Goal: Task Accomplishment & Management: Manage account settings

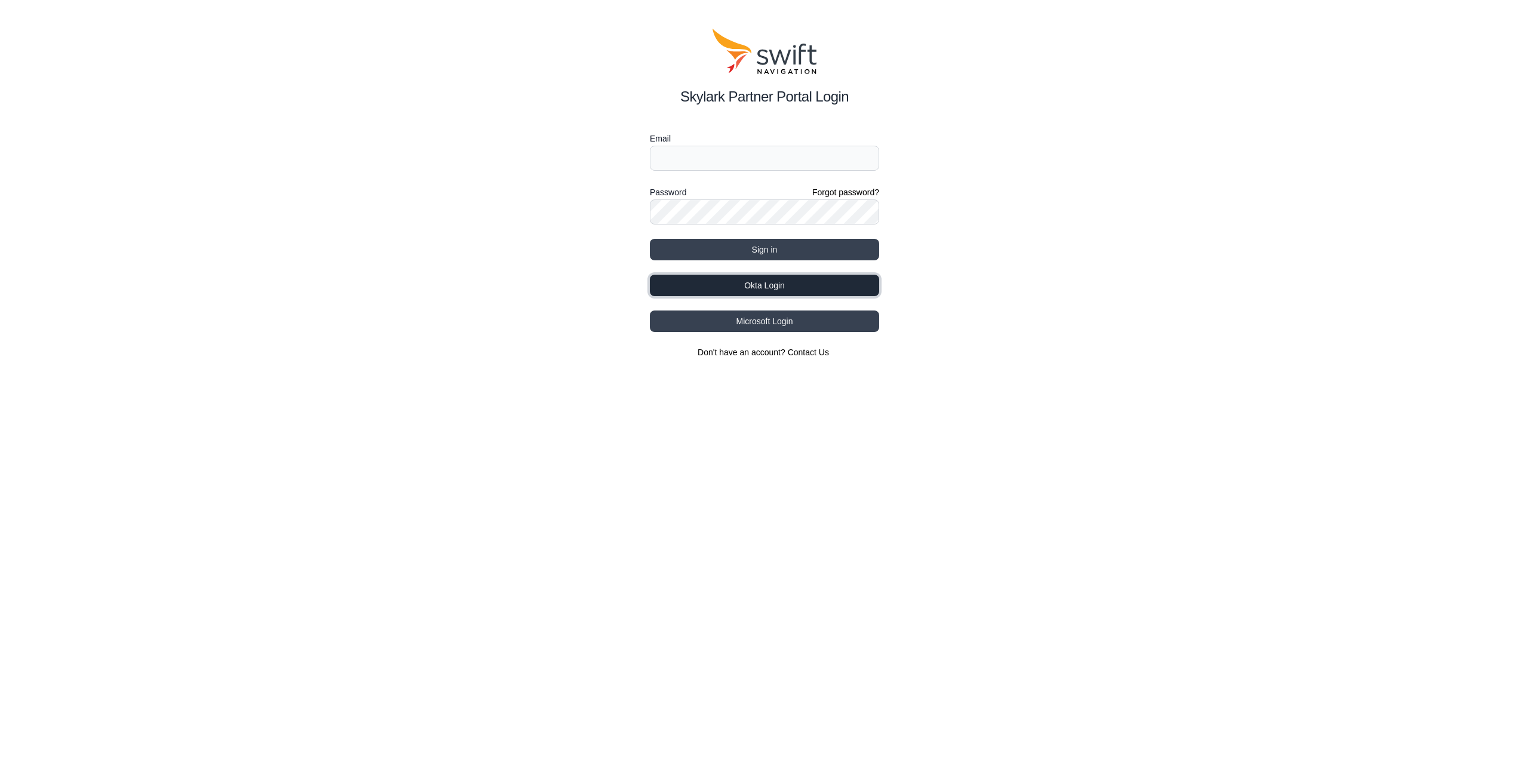
click at [781, 293] on button "Okta Login" at bounding box center [764, 285] width 229 height 21
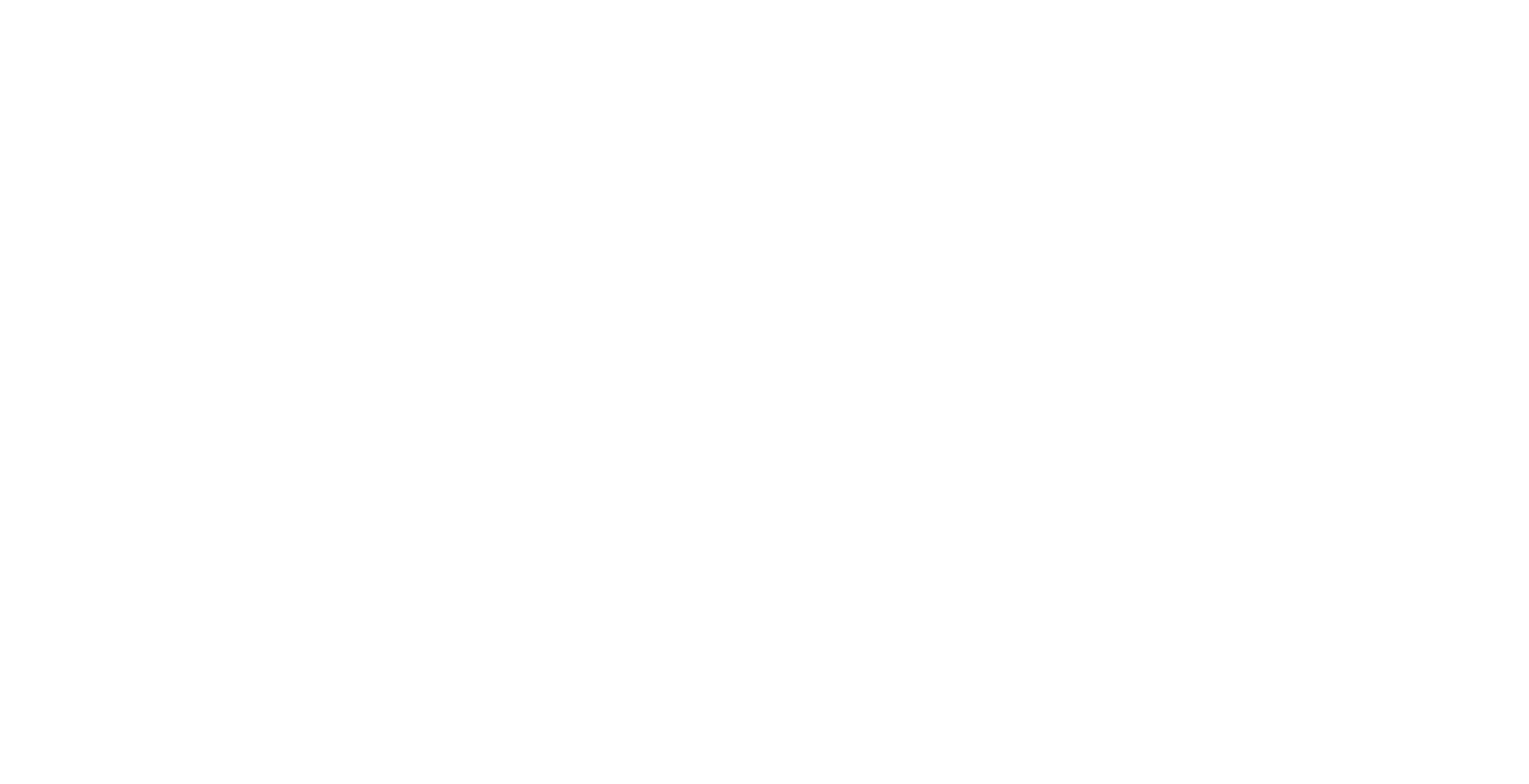
select select
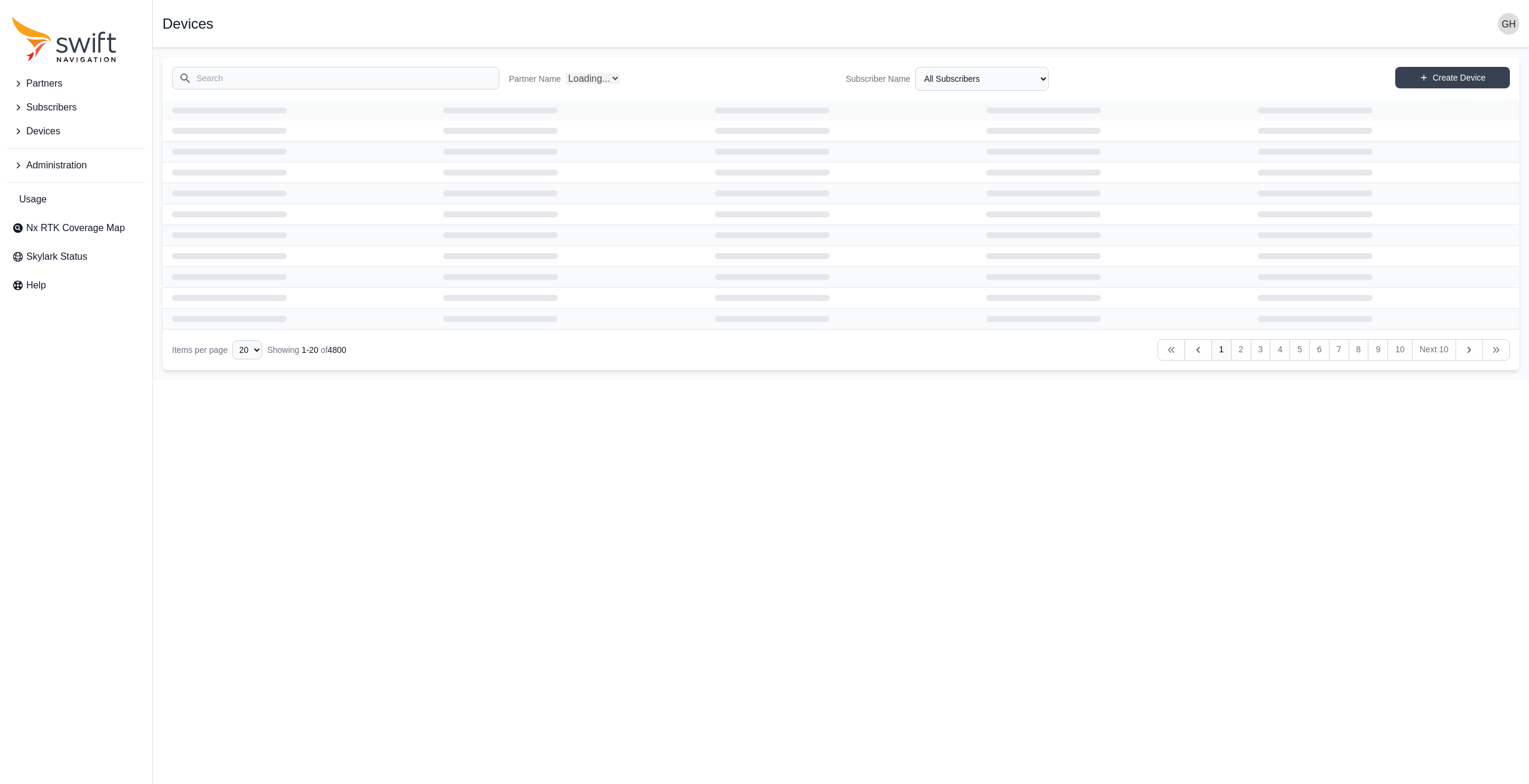
select select "Partner Name"
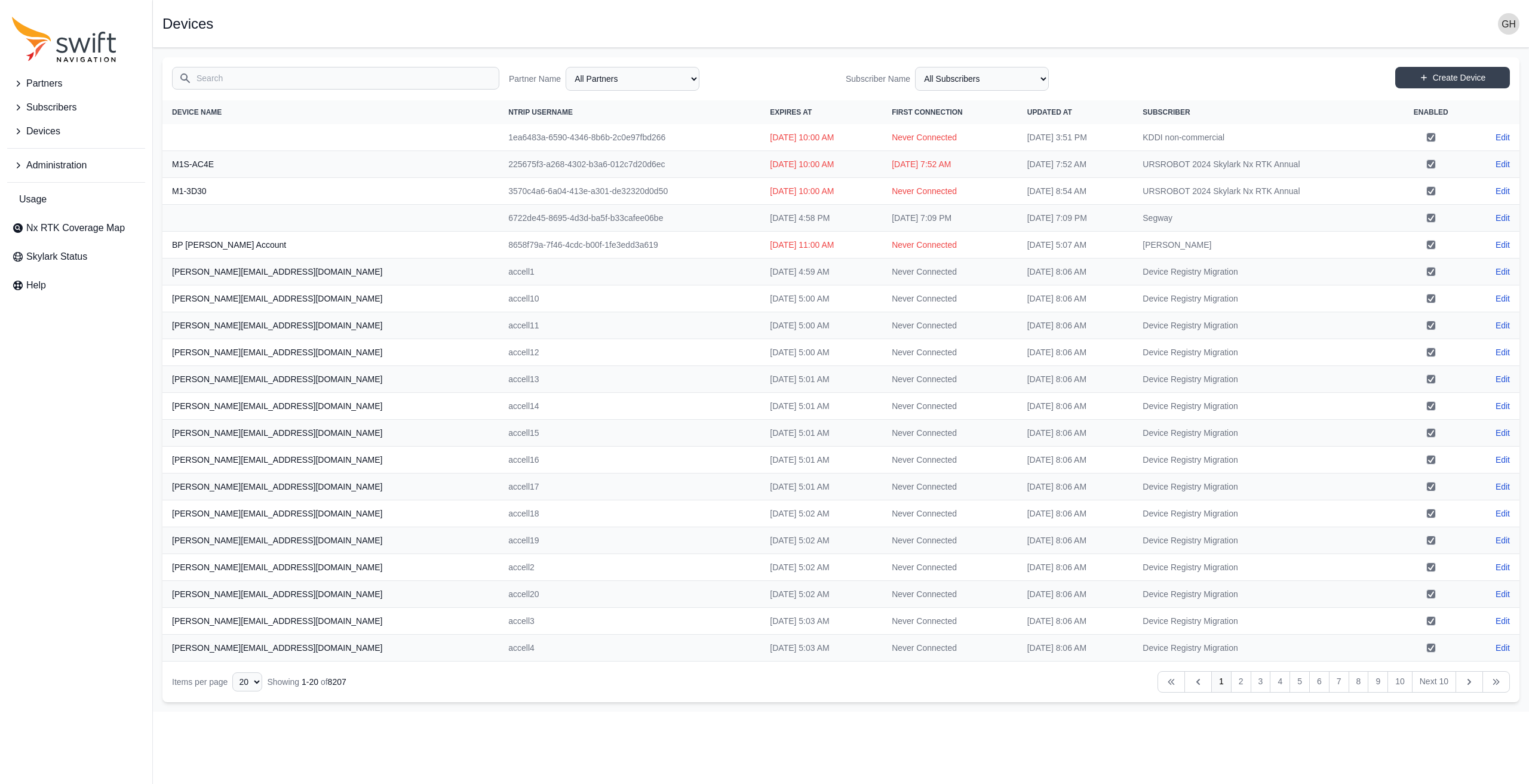
click at [46, 109] on span "Subscribers" at bounding box center [51, 107] width 50 height 14
click at [66, 151] on span "View Subscribers" at bounding box center [58, 157] width 92 height 14
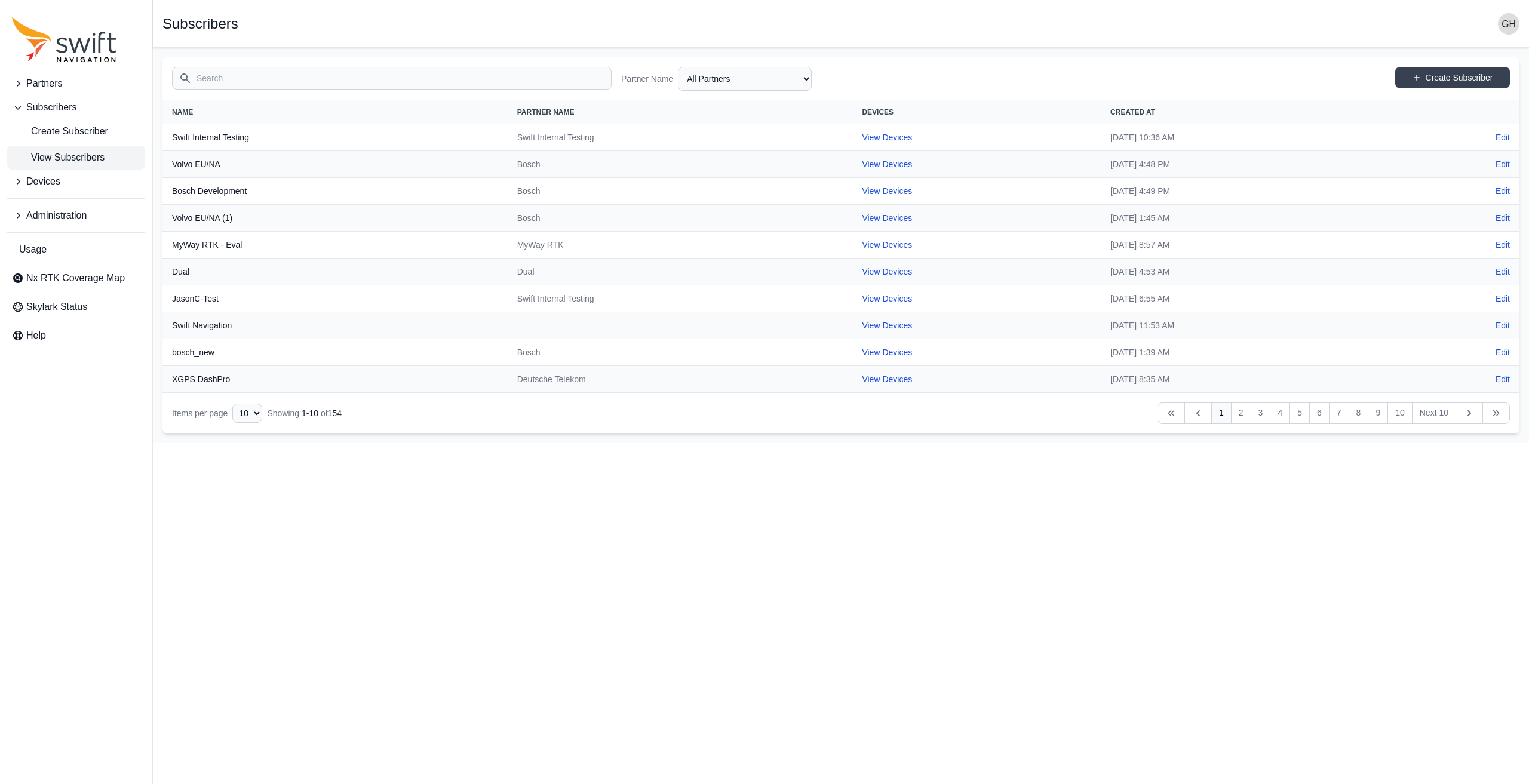
click at [217, 80] on input "Search" at bounding box center [391, 78] width 439 height 23
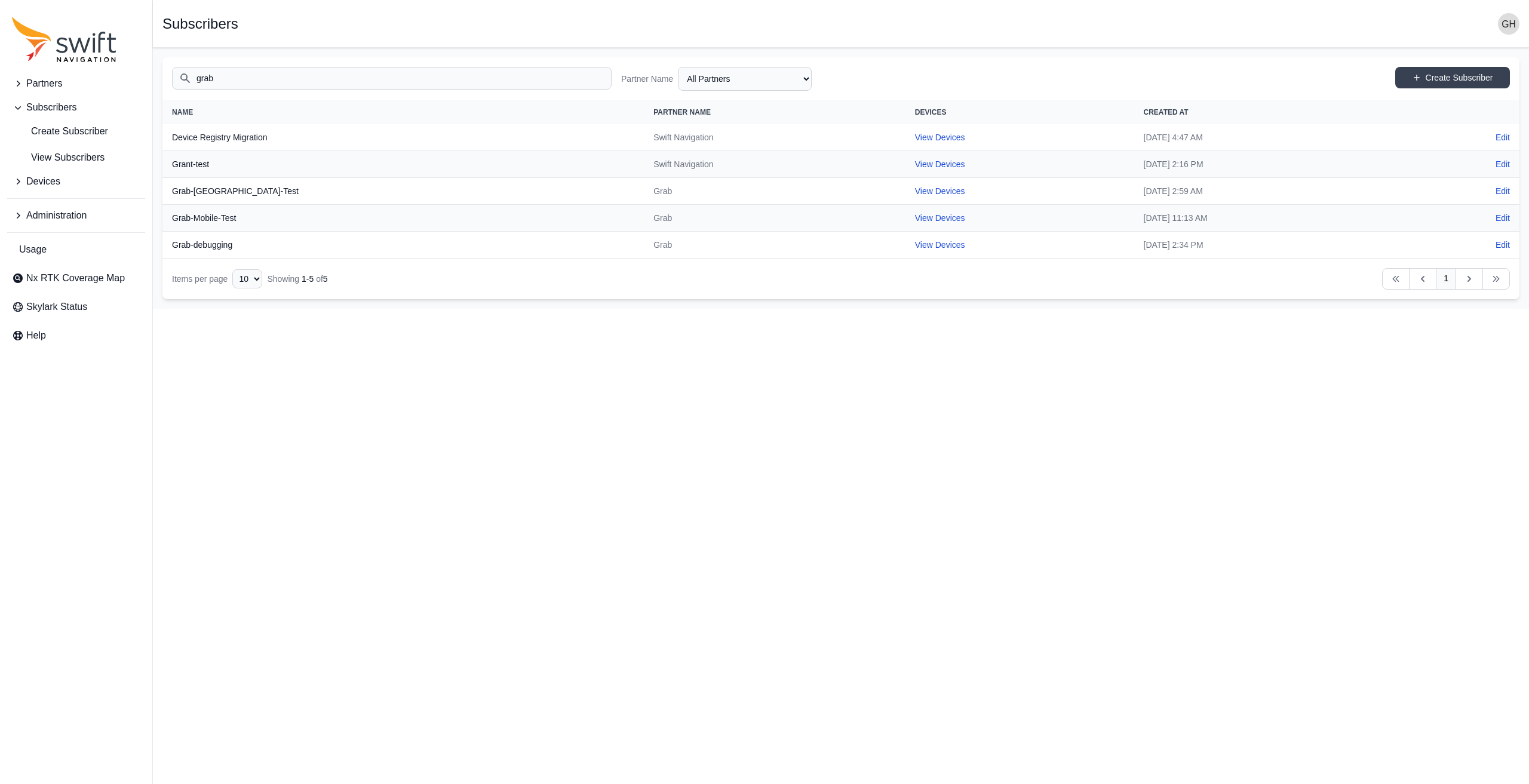
type input "grab"
click at [7, 146] on link "View Subscribers" at bounding box center [76, 158] width 138 height 24
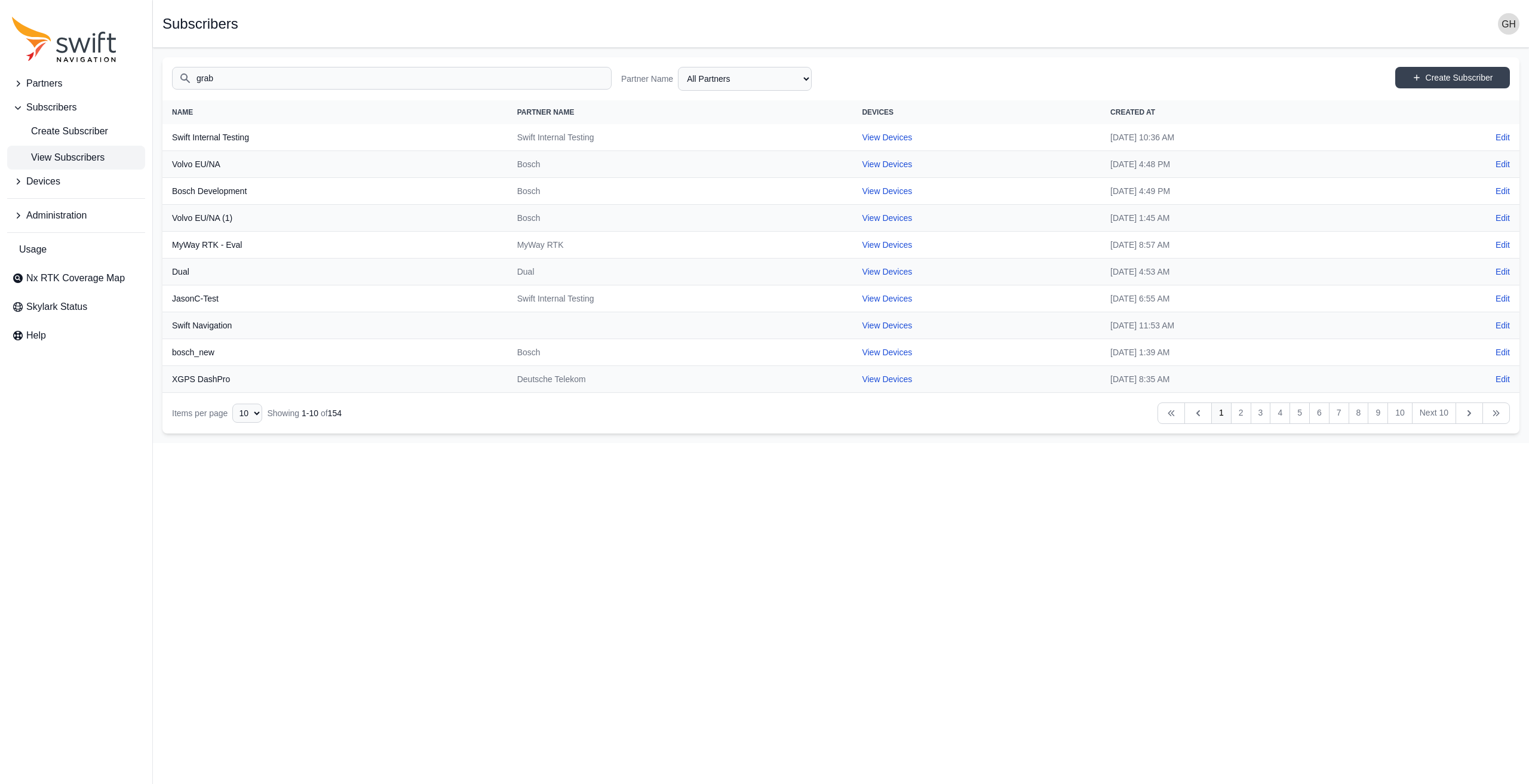
click at [212, 78] on input "grab" at bounding box center [391, 78] width 439 height 23
click at [61, 178] on button "Devices" at bounding box center [76, 181] width 138 height 24
click at [68, 260] on span "View Devices" at bounding box center [50, 258] width 76 height 14
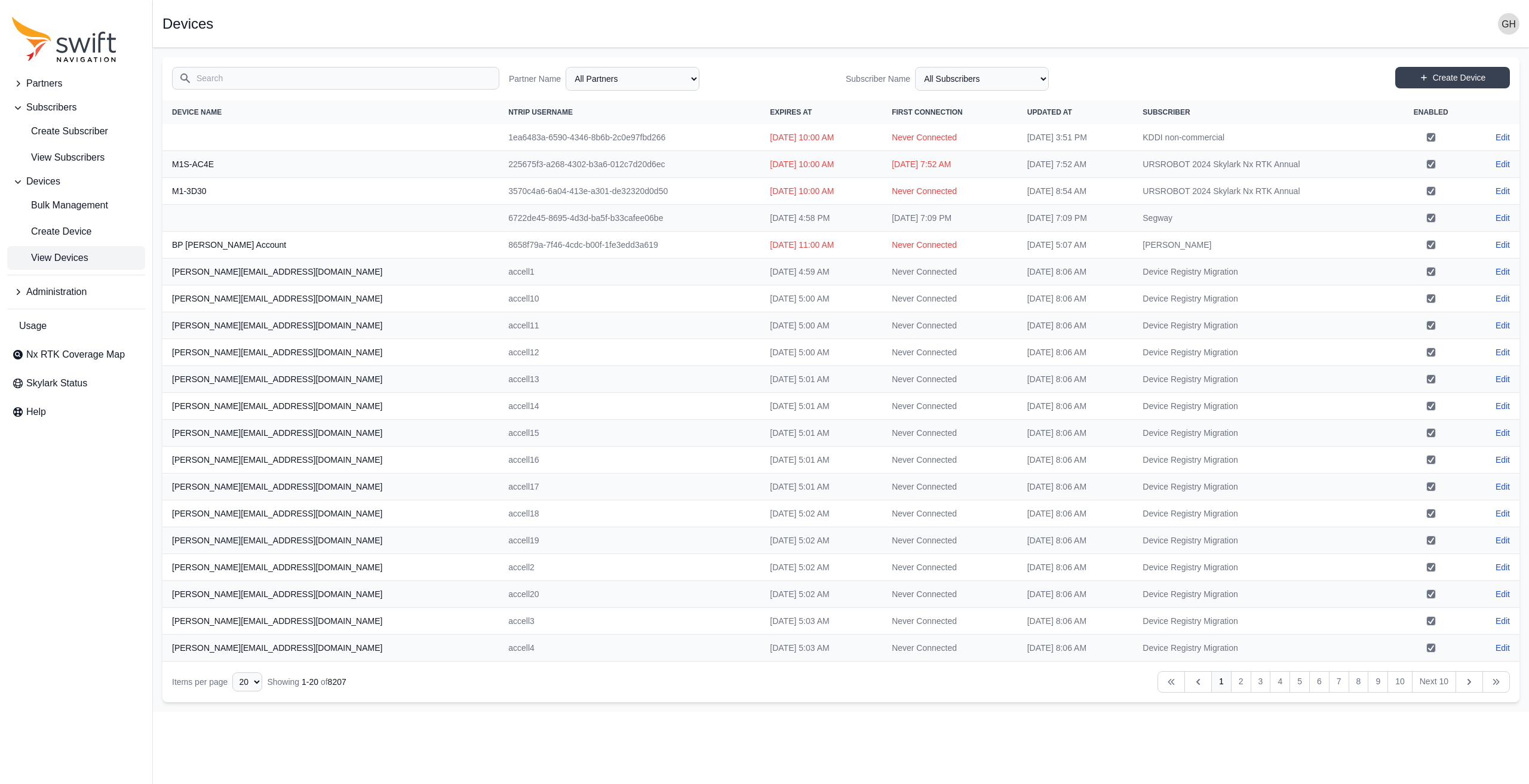
click at [233, 77] on input "Search" at bounding box center [336, 78] width 327 height 23
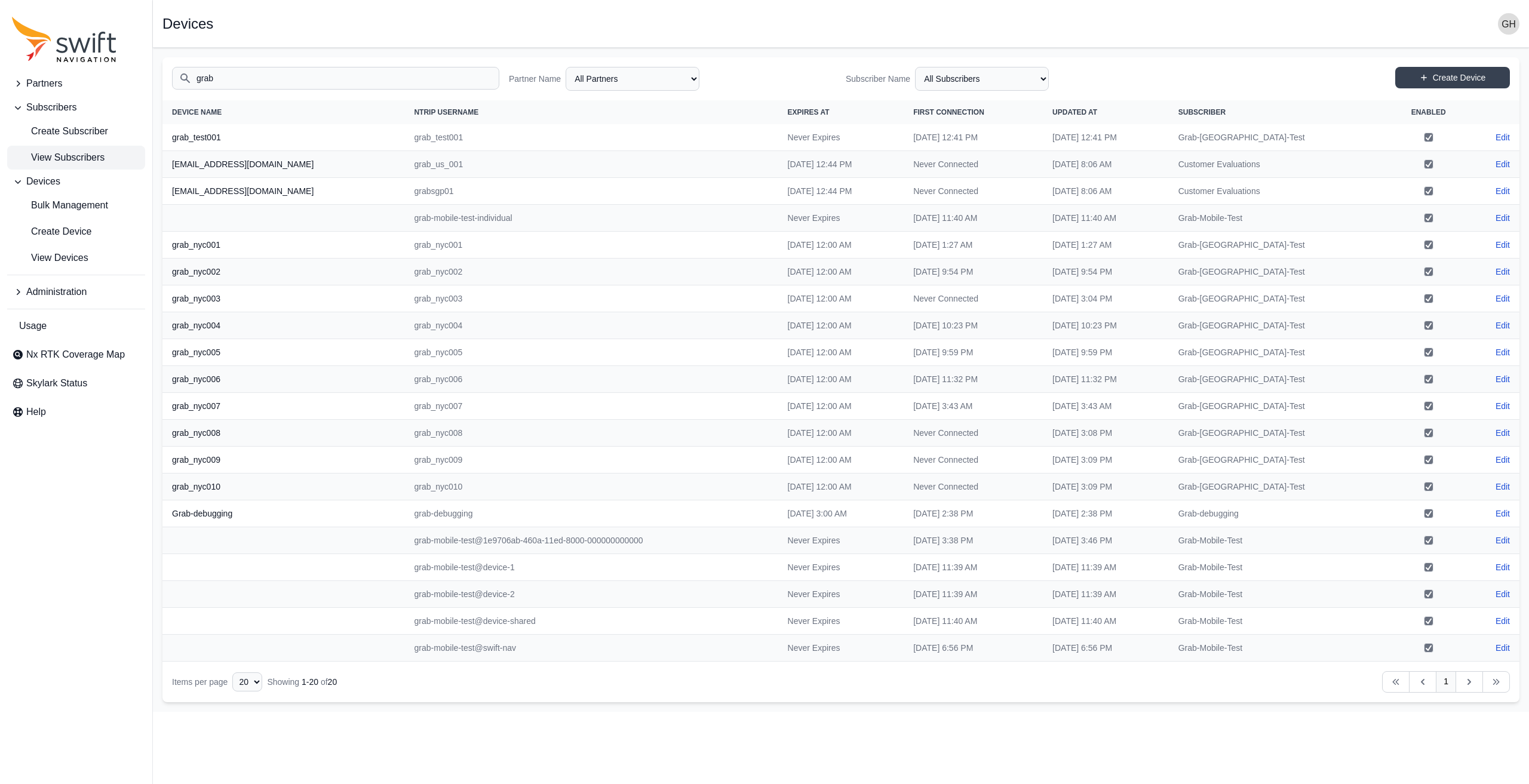
type input "grab"
click at [90, 149] on link "View Subscribers" at bounding box center [76, 158] width 138 height 24
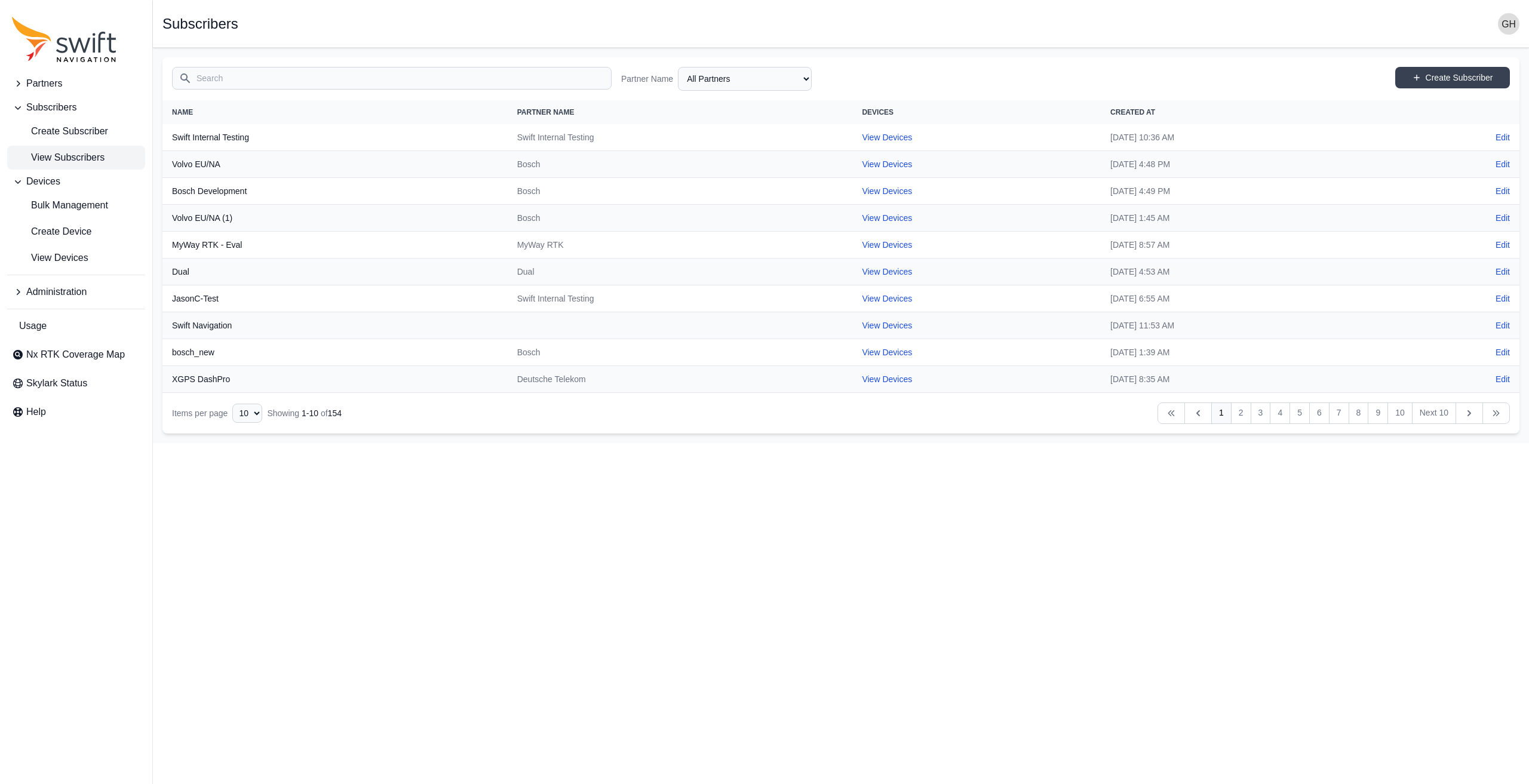
click at [221, 82] on input "Search" at bounding box center [391, 78] width 439 height 23
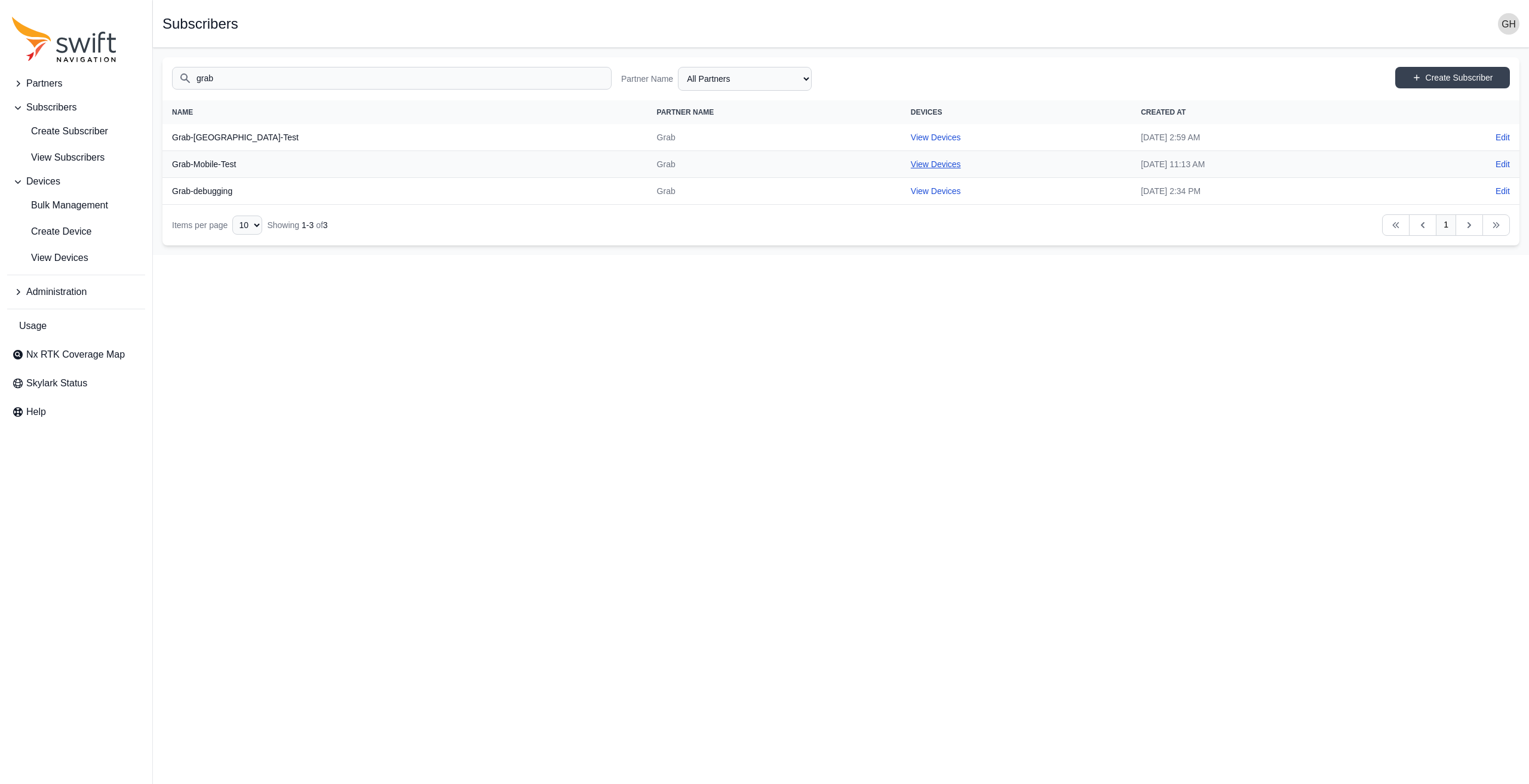
type input "grab"
click at [910, 159] on link "View Devices" at bounding box center [935, 164] width 50 height 10
select select "b73d4de2-6dbc-4011-9928-ae142f8bb209"
click at [1445, 75] on link "Create Subscriber" at bounding box center [1452, 78] width 115 height 21
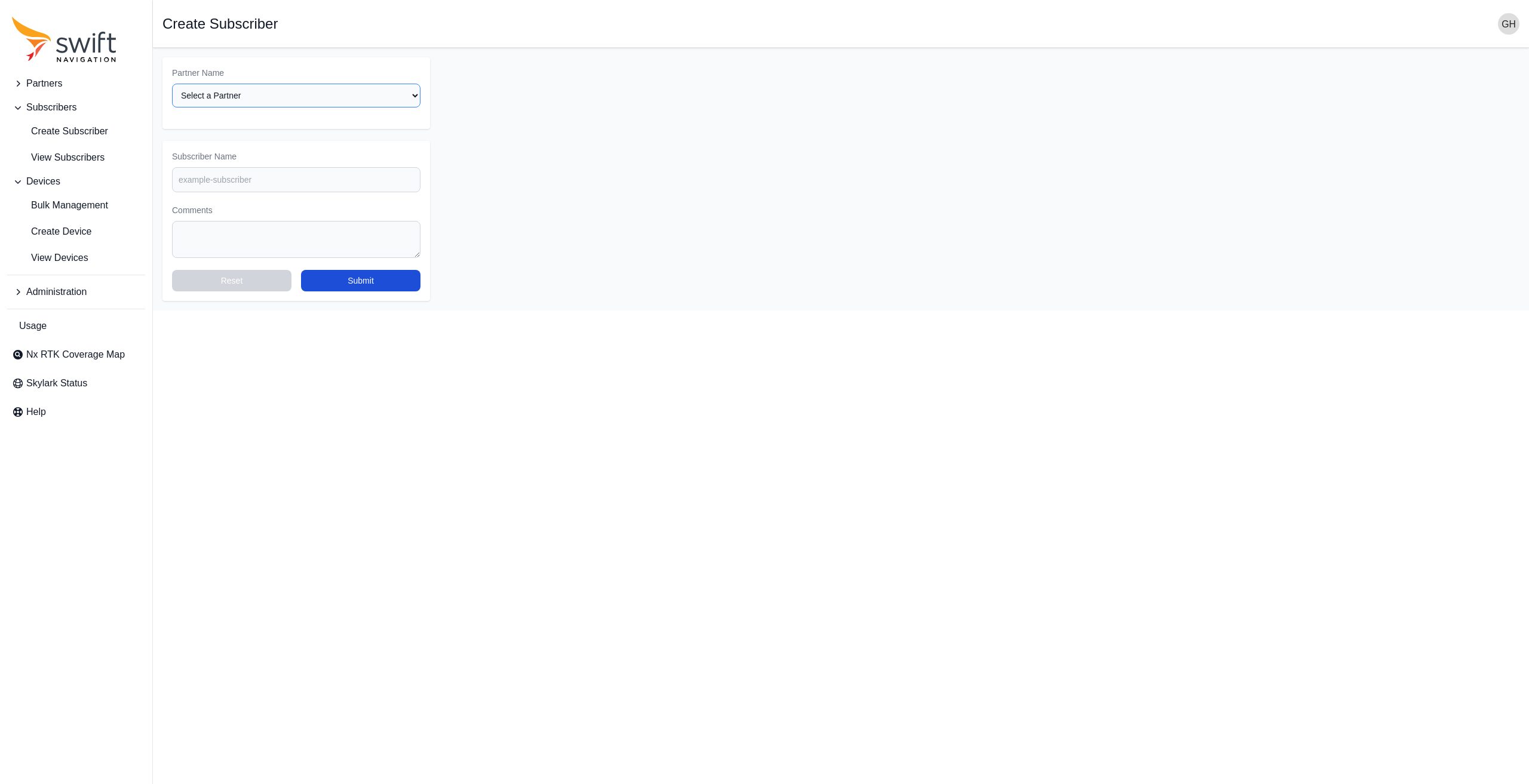
click at [349, 106] on select "Select a Partner AlpsAlpine Asensing Bad Elf Bench Mark Equipment & Supplies In…" at bounding box center [296, 96] width 248 height 24
select select "3f7c8ae7-4574-44cd-b1e2-e924d7be4325"
click at [172, 84] on select "Select a Partner AlpsAlpine Asensing Bad Elf Bench Mark Equipment & Supplies In…" at bounding box center [296, 96] width 248 height 24
click at [251, 173] on input "Subscriber Name" at bounding box center [296, 180] width 248 height 25
click at [80, 142] on link "Create Subscriber" at bounding box center [76, 131] width 138 height 24
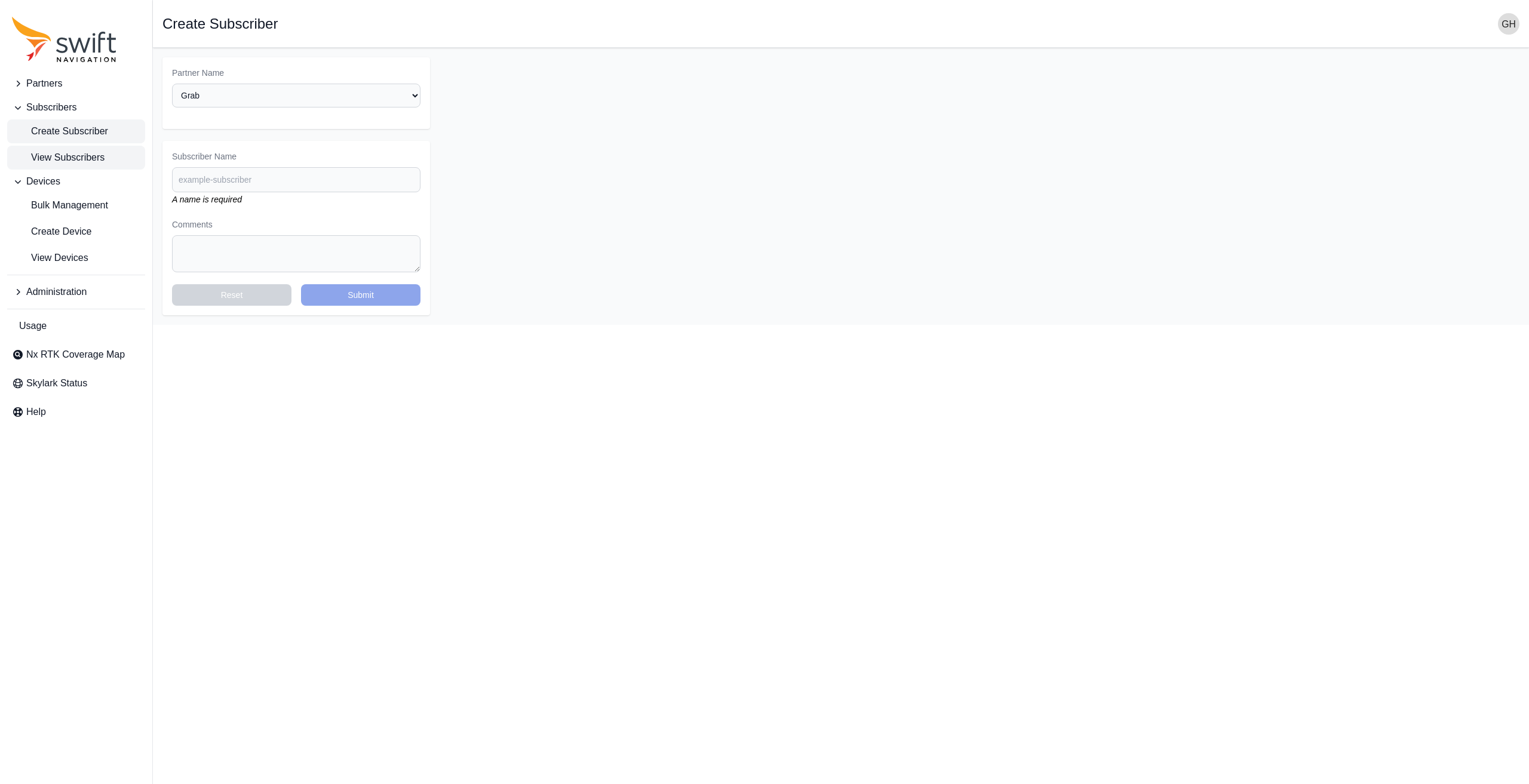
click at [78, 157] on span "View Subscribers" at bounding box center [58, 157] width 92 height 14
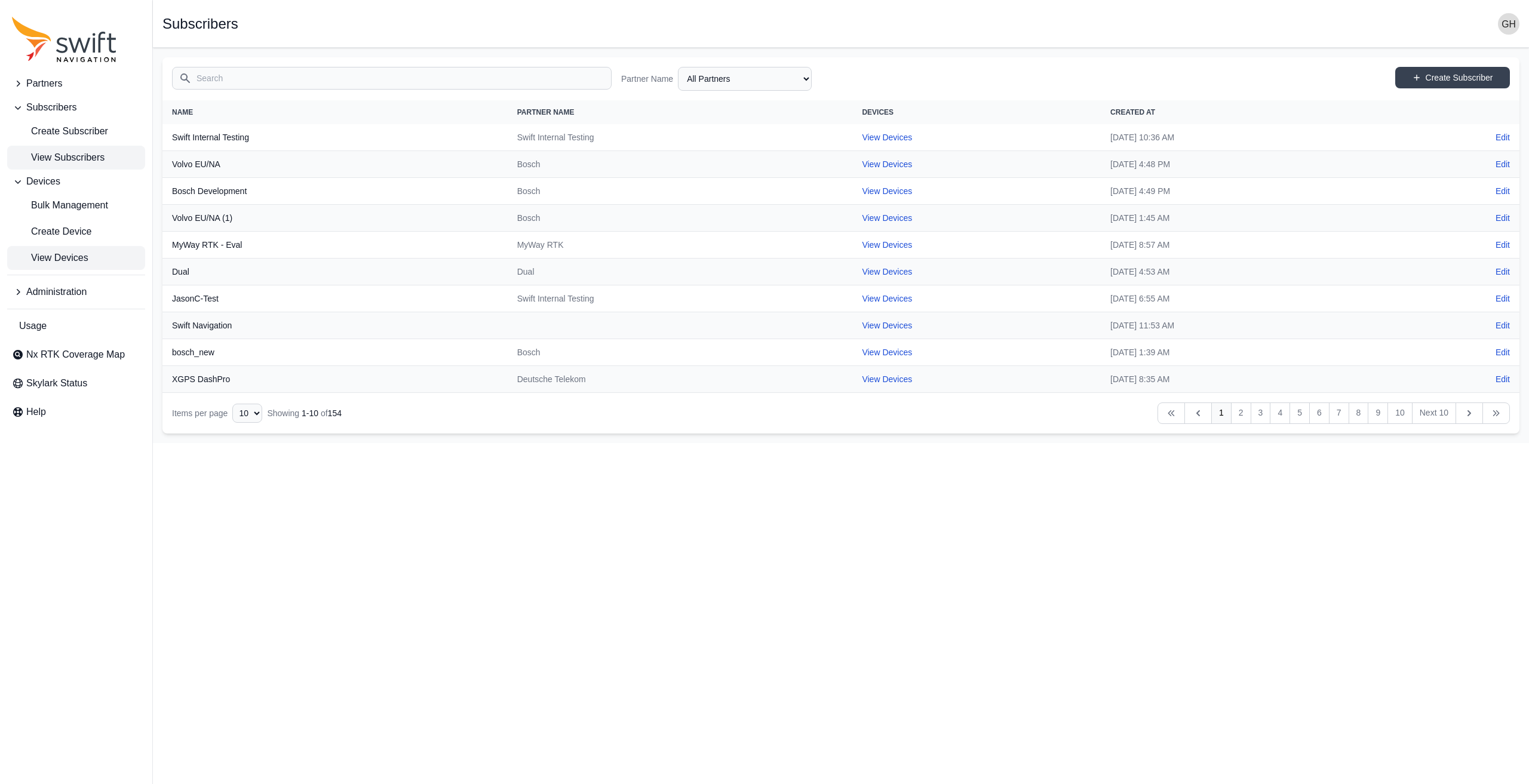
click at [74, 259] on span "View Devices" at bounding box center [50, 258] width 76 height 14
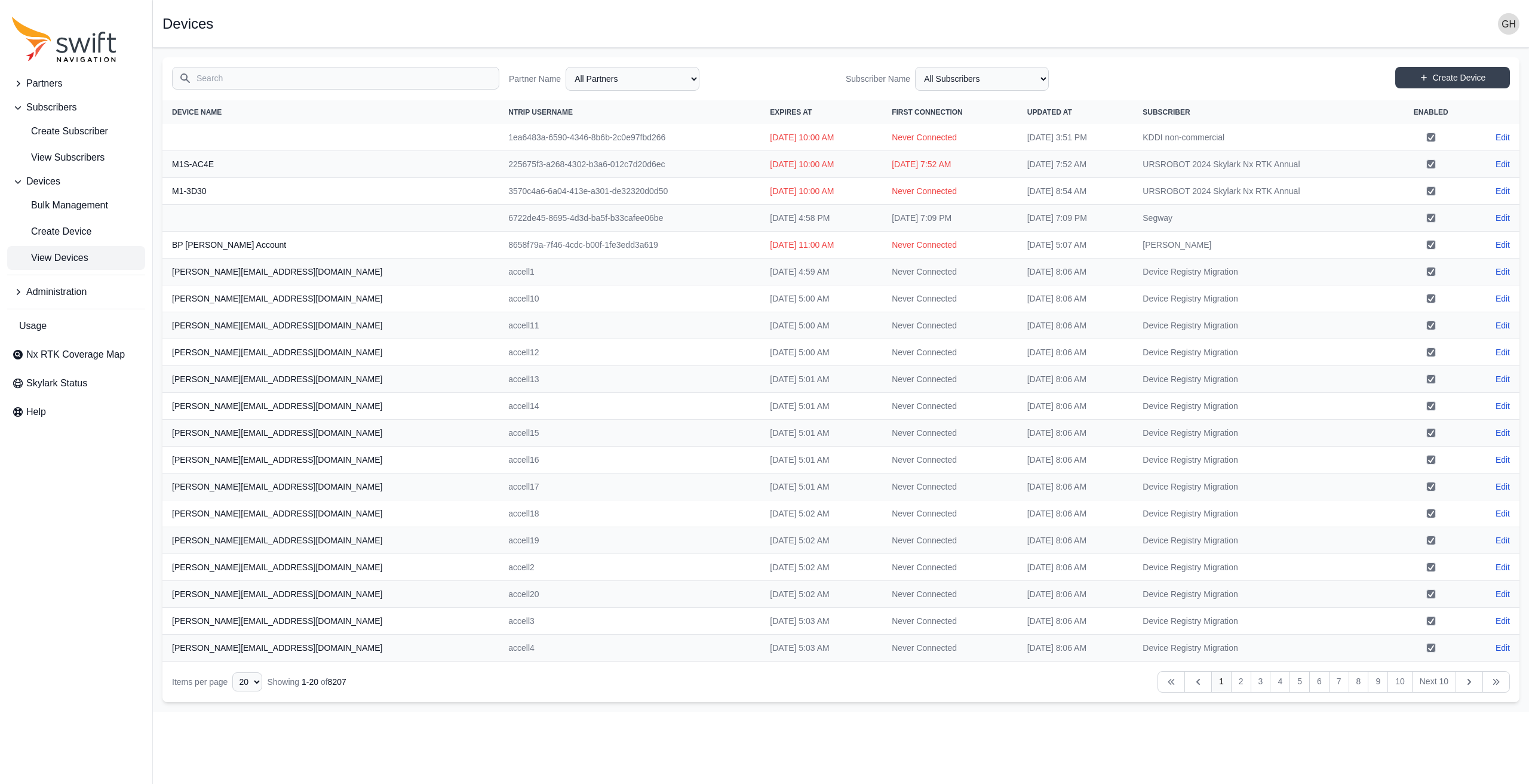
click at [227, 82] on input "Search" at bounding box center [336, 78] width 327 height 23
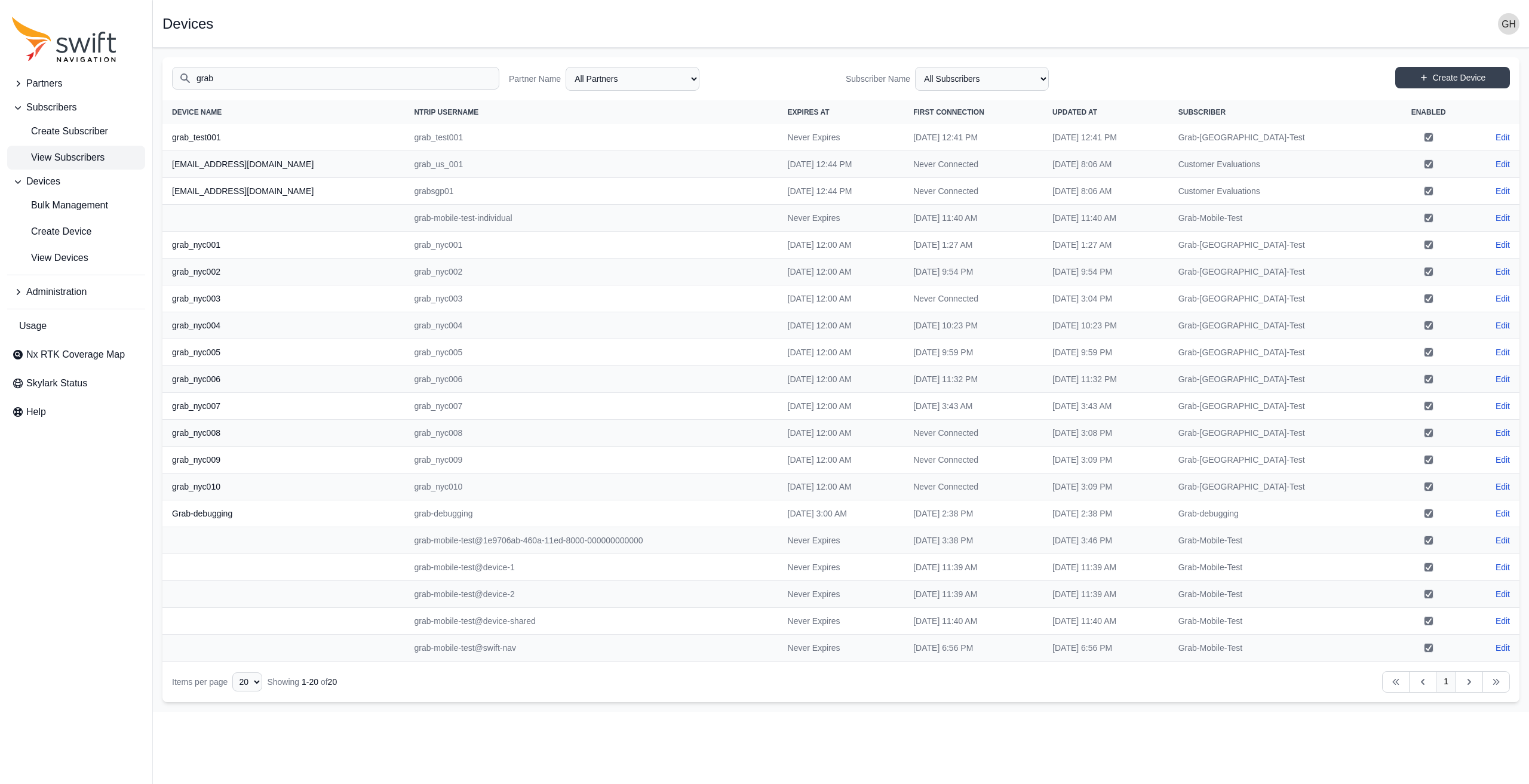
type input "grab"
click at [72, 156] on span "View Subscribers" at bounding box center [58, 157] width 92 height 14
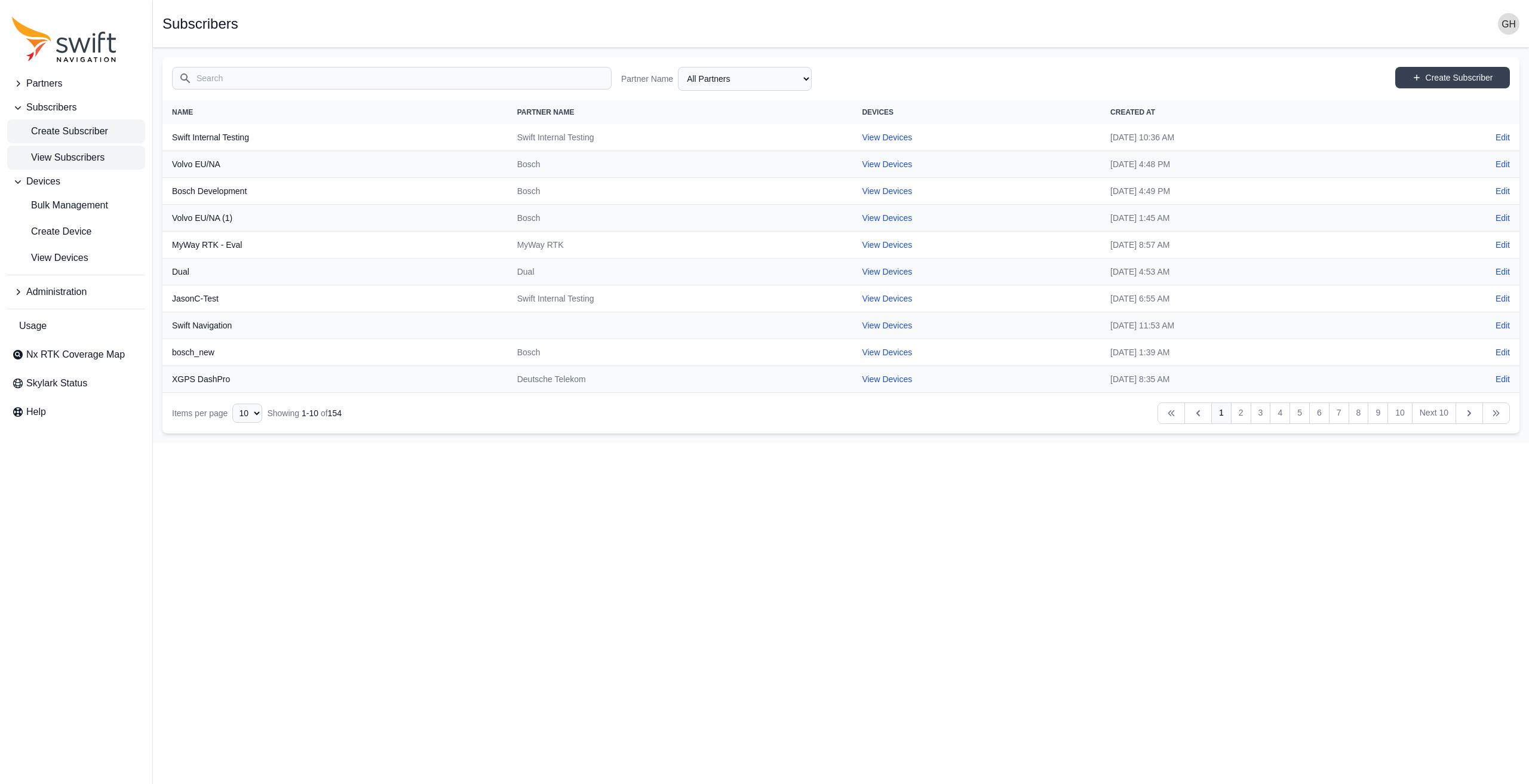
click at [79, 137] on span "Create Subscriber" at bounding box center [60, 131] width 96 height 14
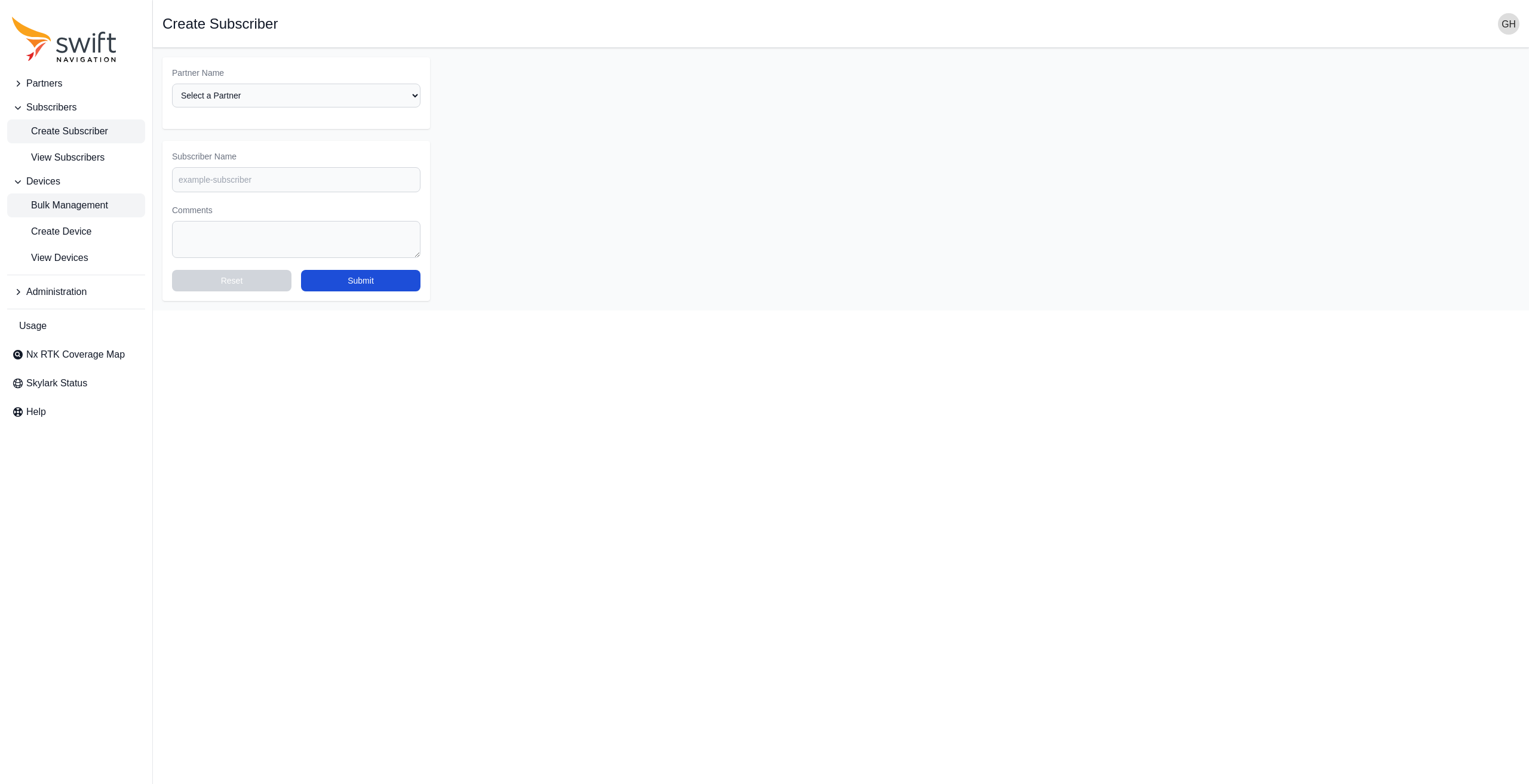
click at [49, 202] on span "Bulk Management" at bounding box center [60, 205] width 96 height 14
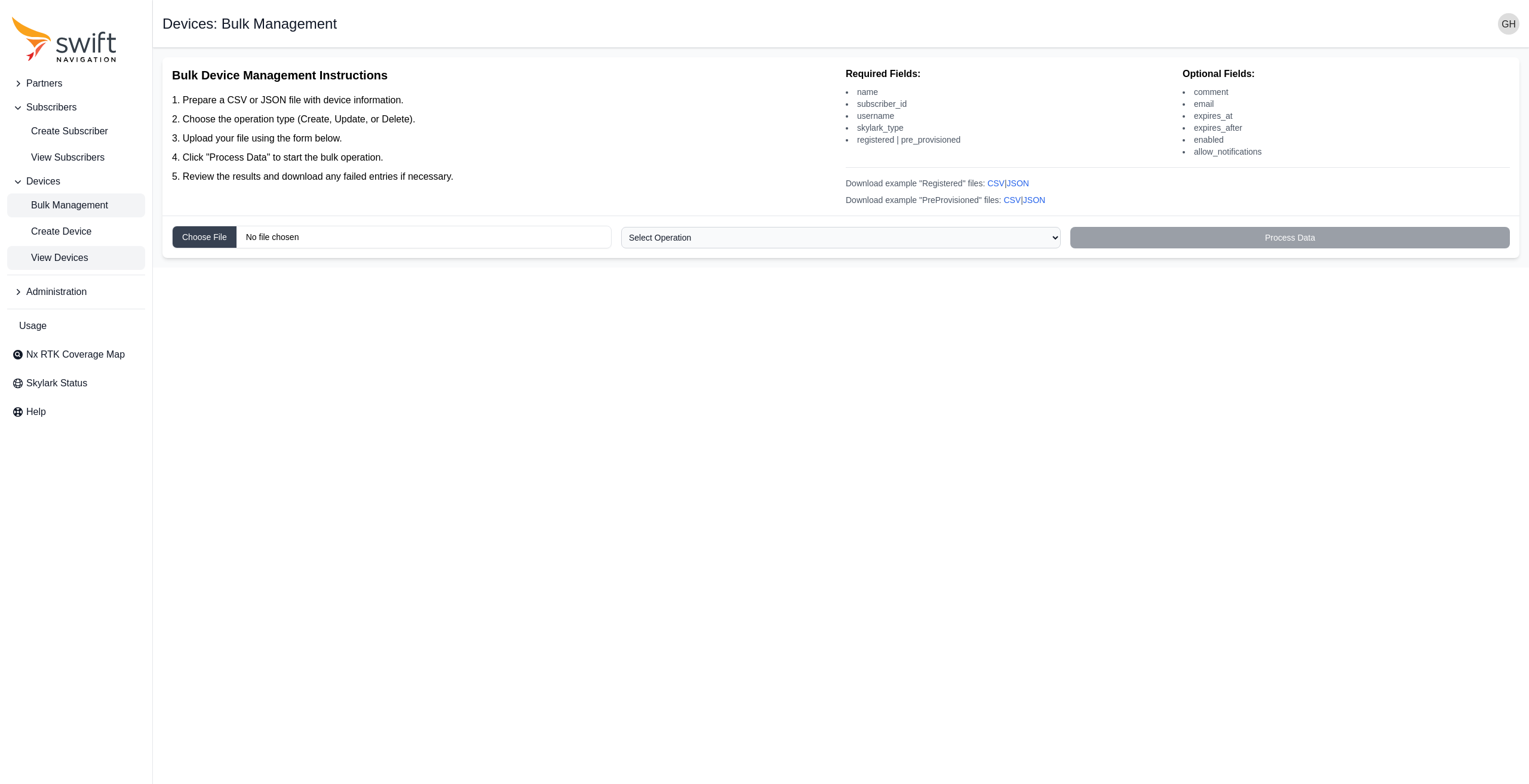
click at [71, 255] on span "View Devices" at bounding box center [50, 258] width 76 height 14
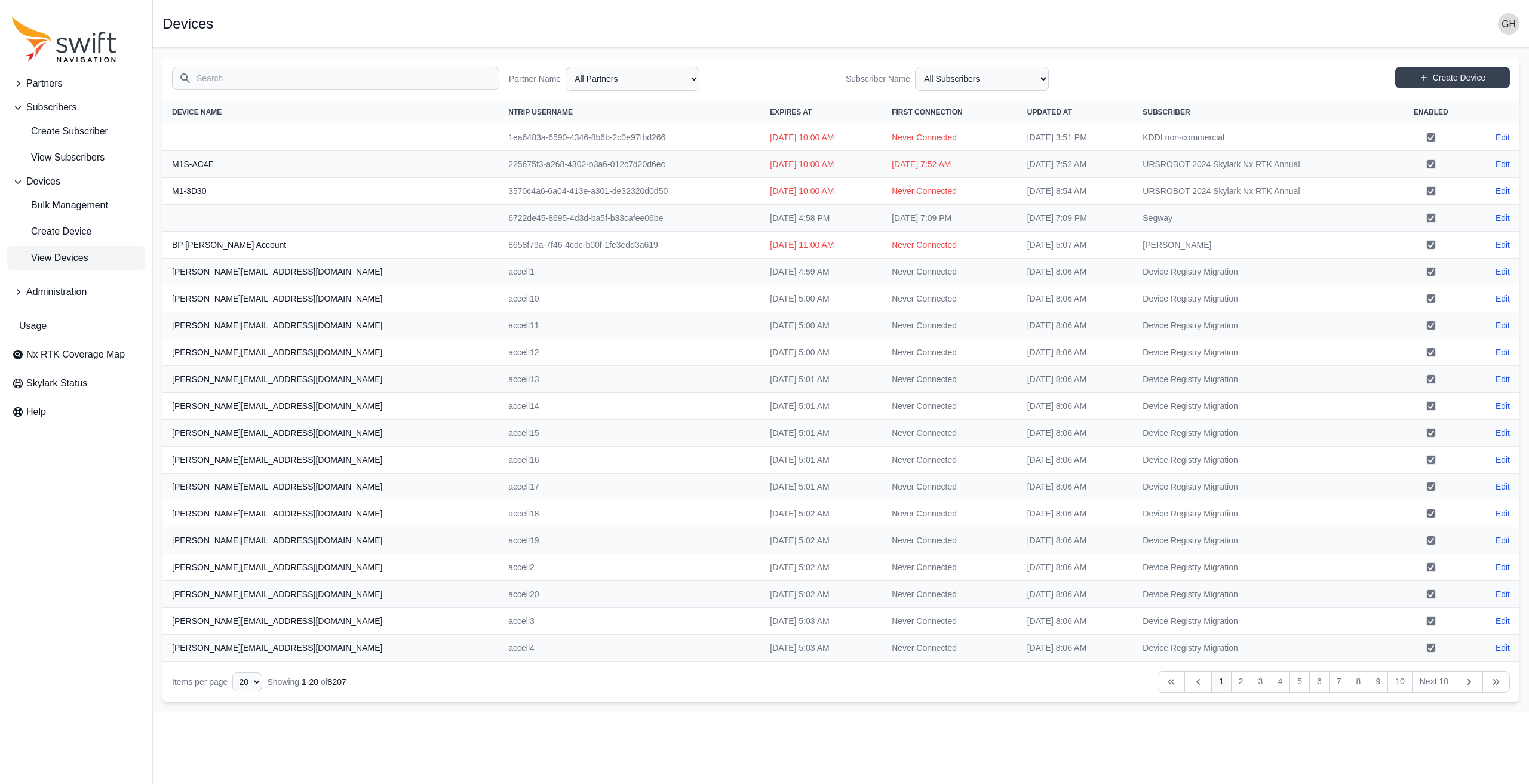
click at [279, 73] on input "Search" at bounding box center [336, 78] width 327 height 23
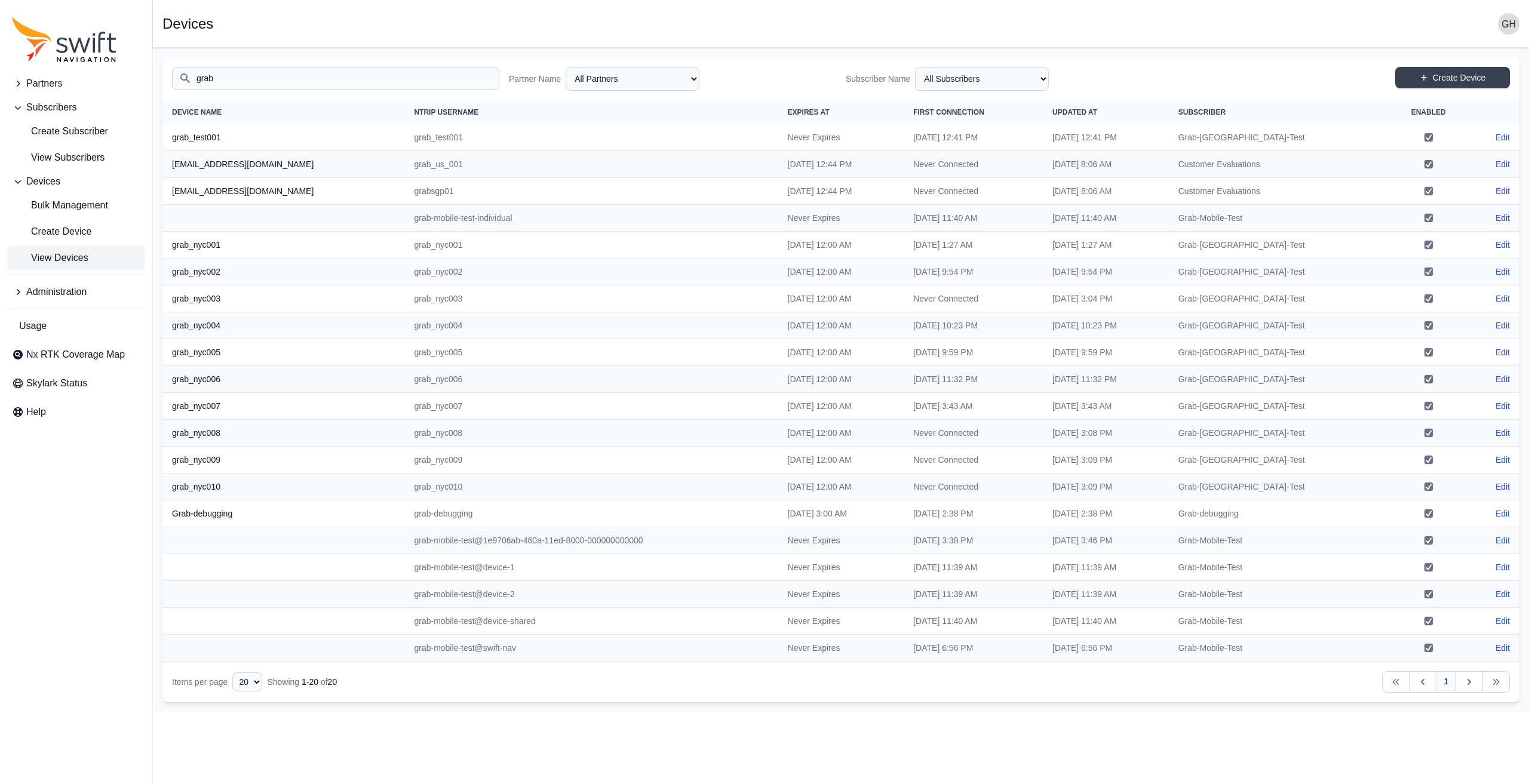
type input "grab"
click at [84, 252] on span "View Devices" at bounding box center [50, 258] width 76 height 14
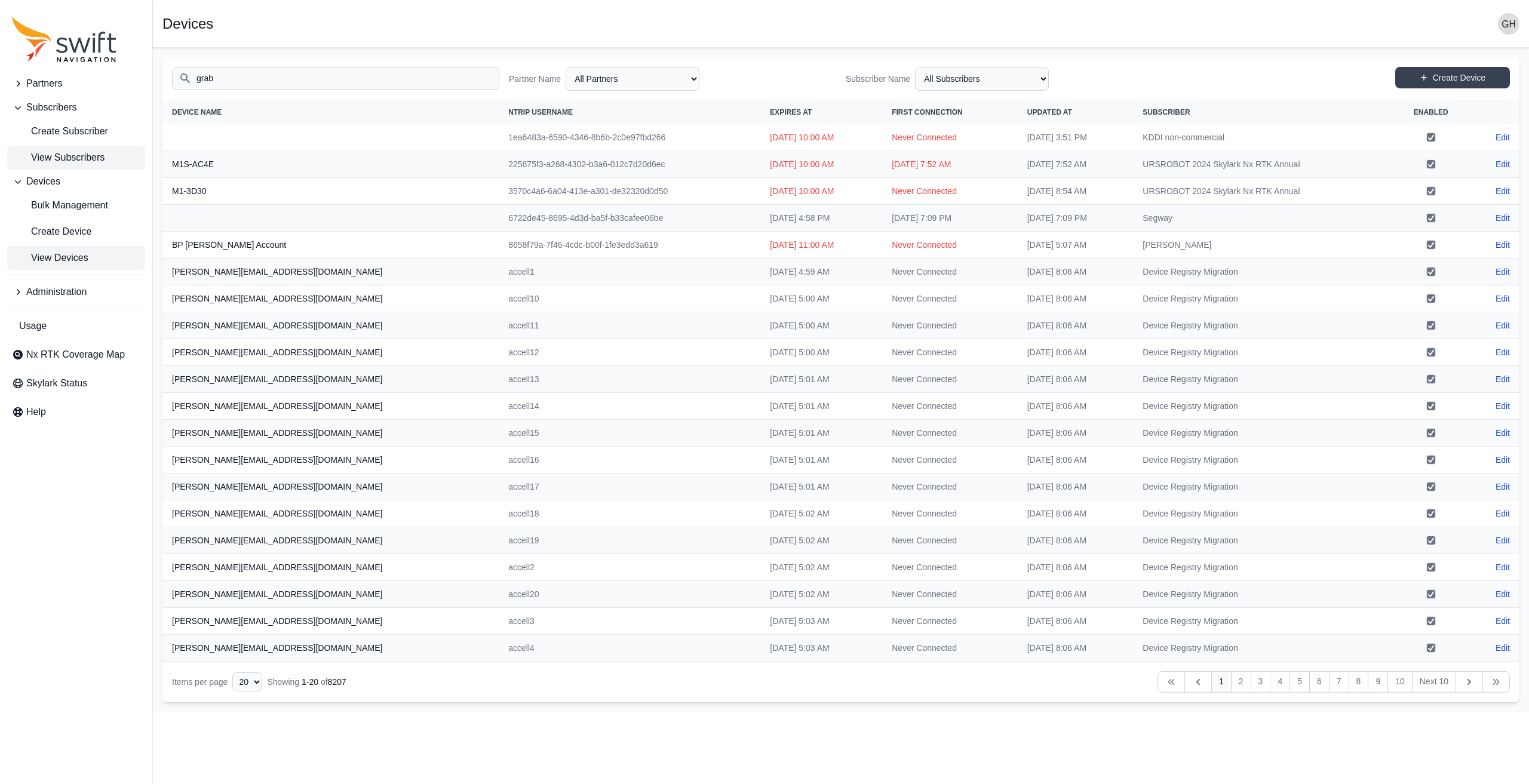
click at [80, 157] on span "View Subscribers" at bounding box center [58, 157] width 92 height 14
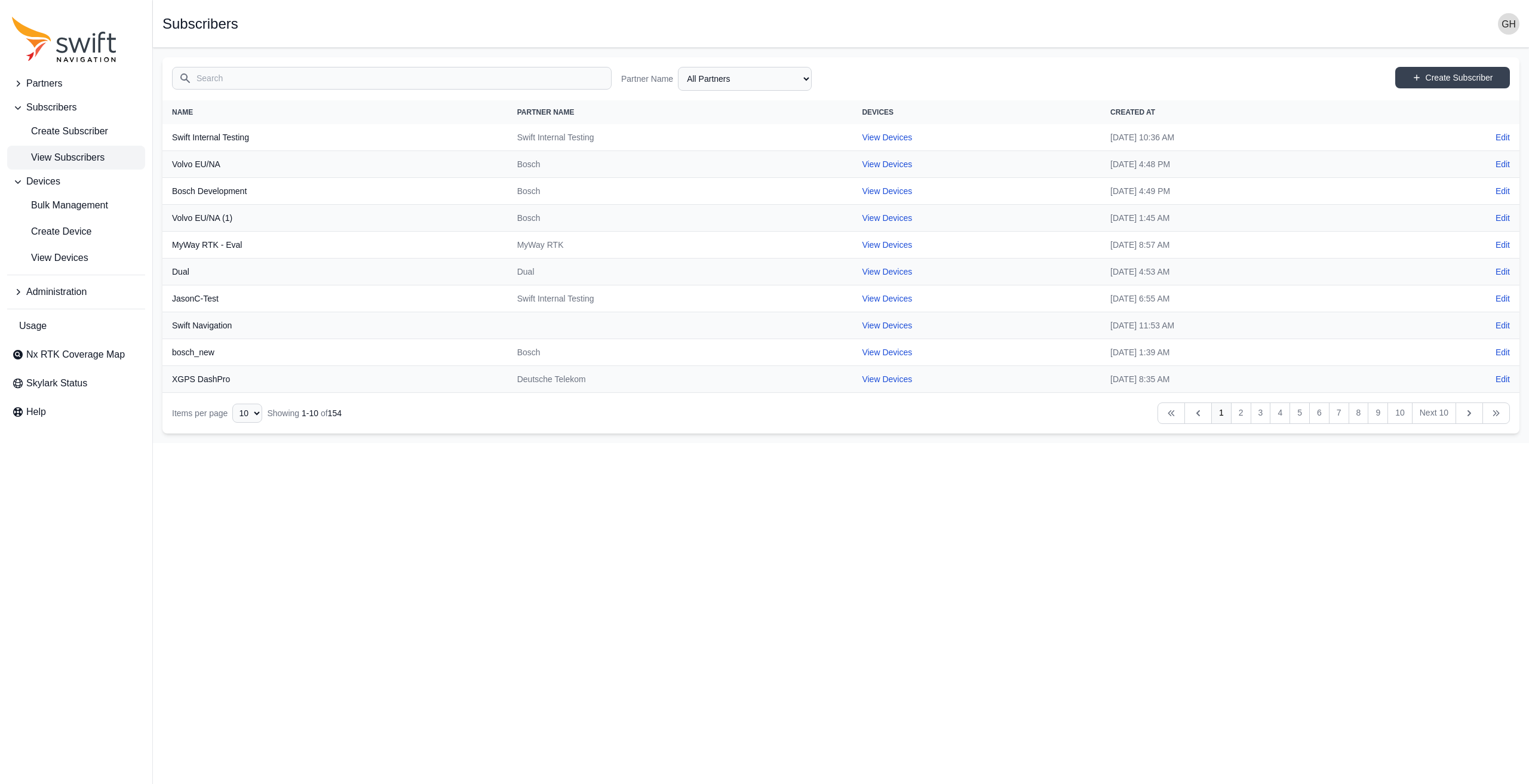
click at [254, 76] on input "Search" at bounding box center [391, 78] width 439 height 23
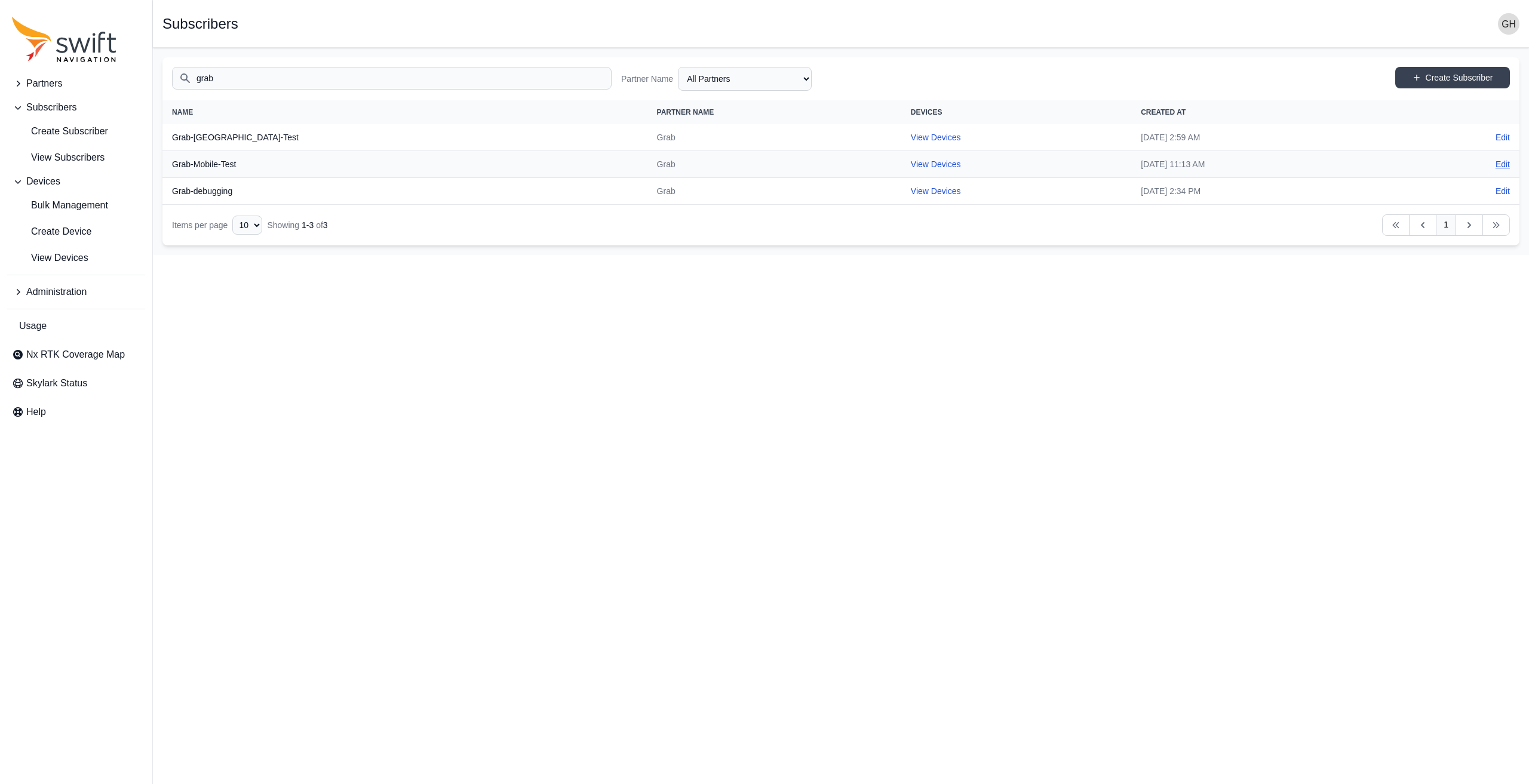
type input "grab"
click at [1504, 160] on link "Edit" at bounding box center [1502, 164] width 14 height 12
select select "3f7c8ae7-4574-44cd-b1e2-e924d7be4325"
click at [910, 161] on link "View Devices" at bounding box center [935, 164] width 50 height 10
select select "b73d4de2-6dbc-4011-9928-ae142f8bb209"
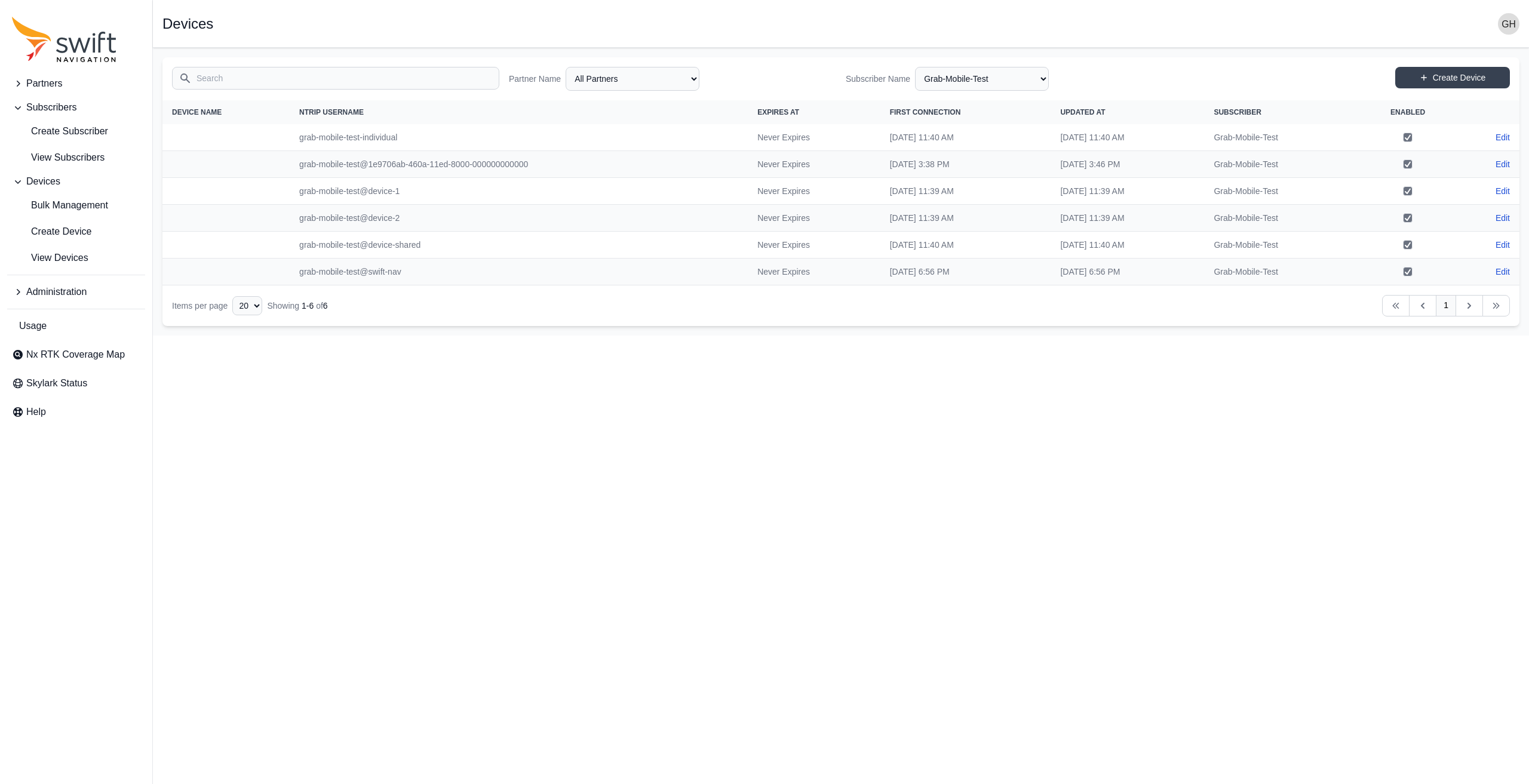
click at [62, 283] on button "Administration" at bounding box center [76, 292] width 138 height 24
click at [79, 342] on span "Authorization Groups" at bounding box center [66, 342] width 109 height 14
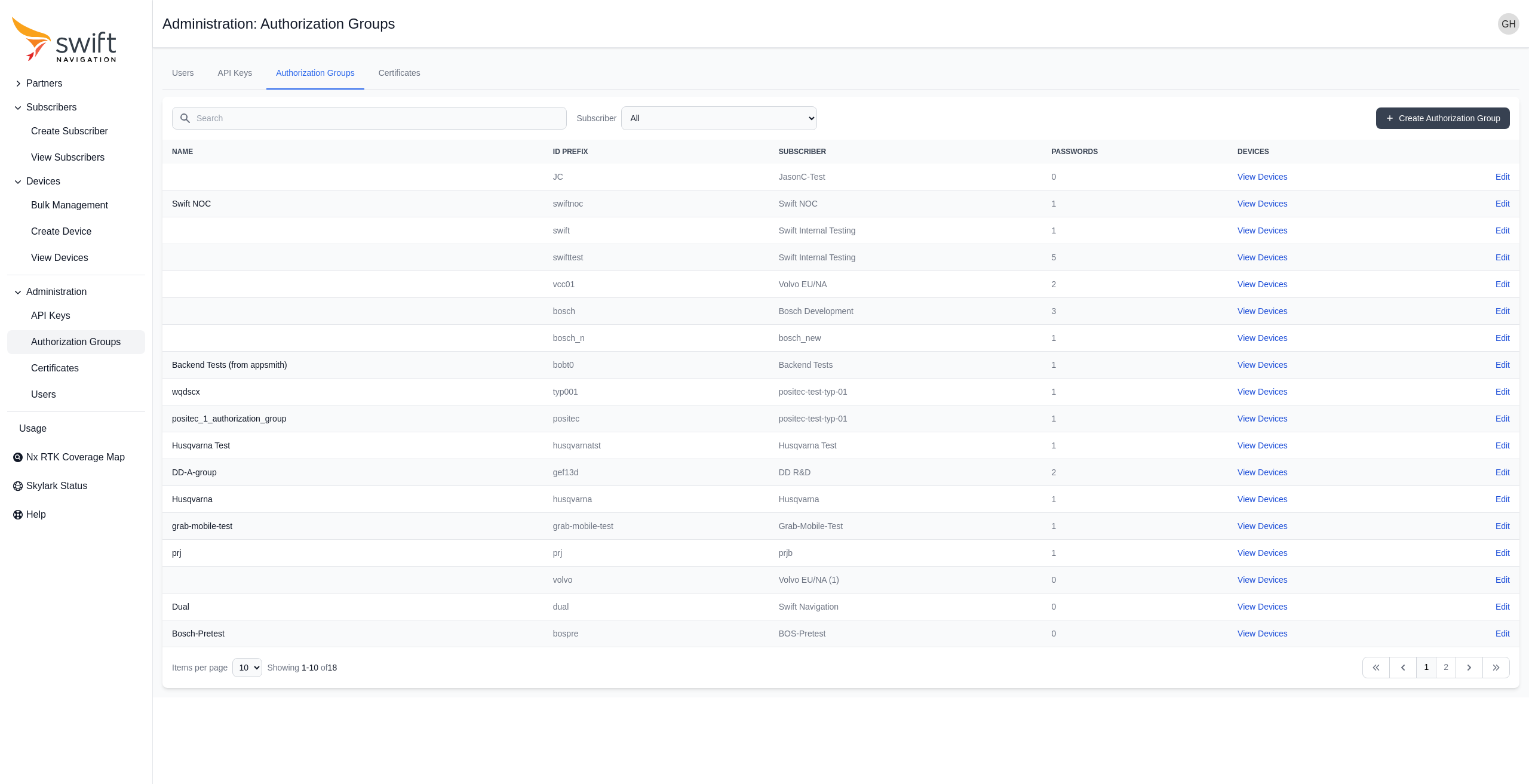
click at [348, 120] on input "Search" at bounding box center [370, 118] width 395 height 23
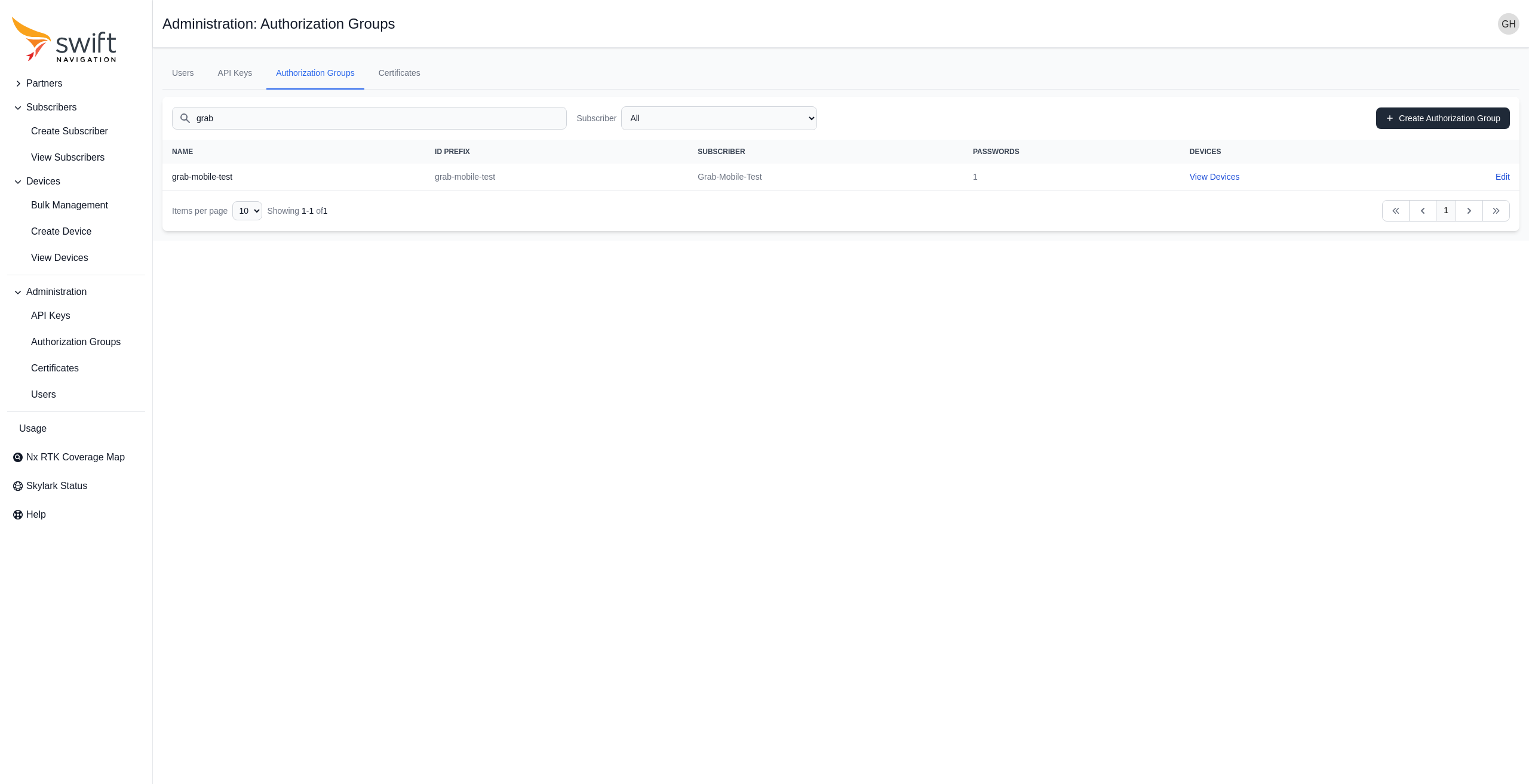
type input "grab"
click at [1420, 115] on link "Create Authorization Group" at bounding box center [1443, 118] width 134 height 21
select select "cff9f67e-510b-4c0e-aff8-939dc142d620"
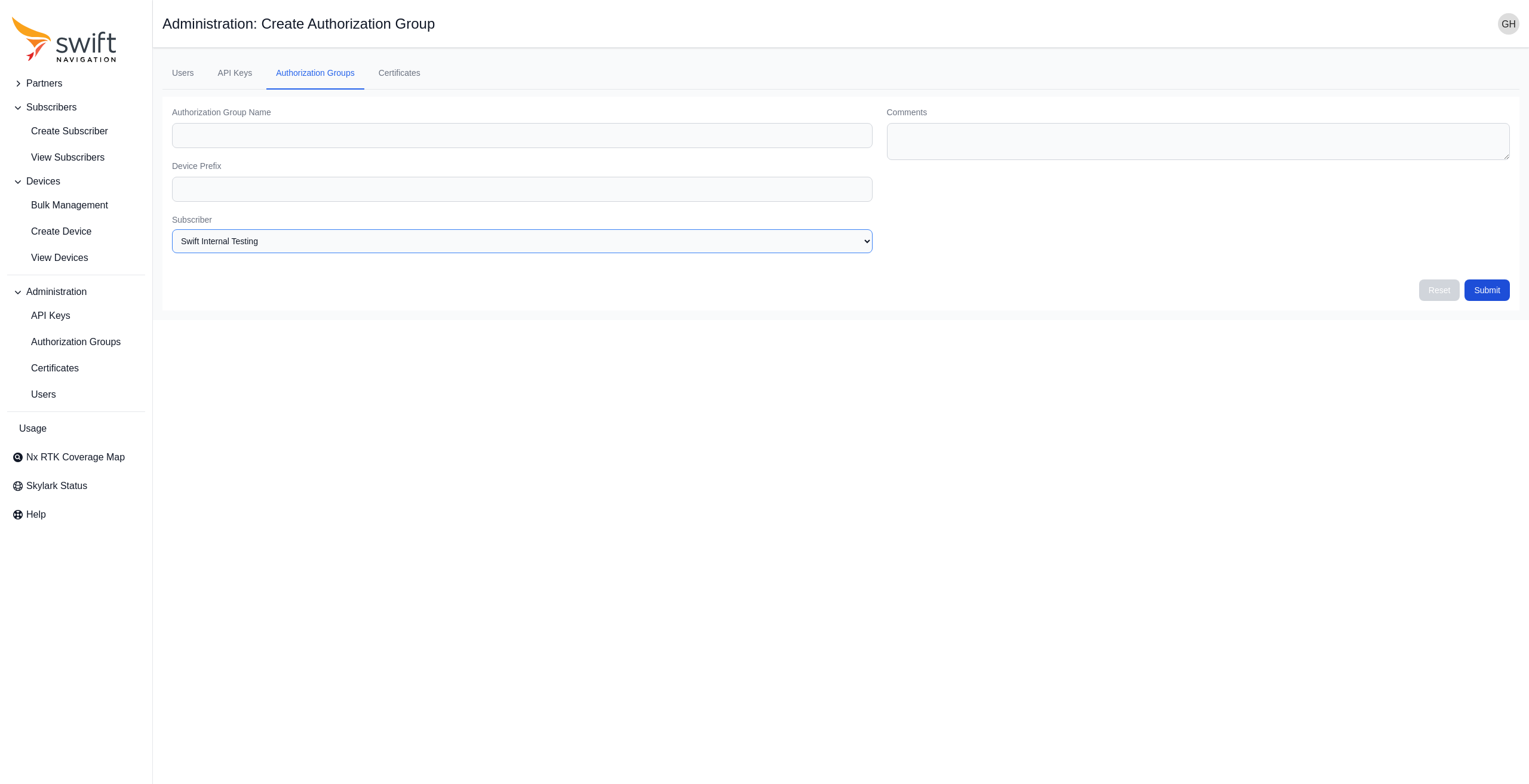
click at [817, 250] on select "None Swift Internal Testing Volvo EU/NA Bosch Development Volvo EU/NA (1) MyWay…" at bounding box center [522, 241] width 700 height 24
click at [1097, 310] on main "Open sidebar Administration: Create Authorization Group Users API Keys Authoriz…" at bounding box center [841, 184] width 1376 height 272
click at [51, 53] on icon "Sidenav" at bounding box center [64, 39] width 104 height 45
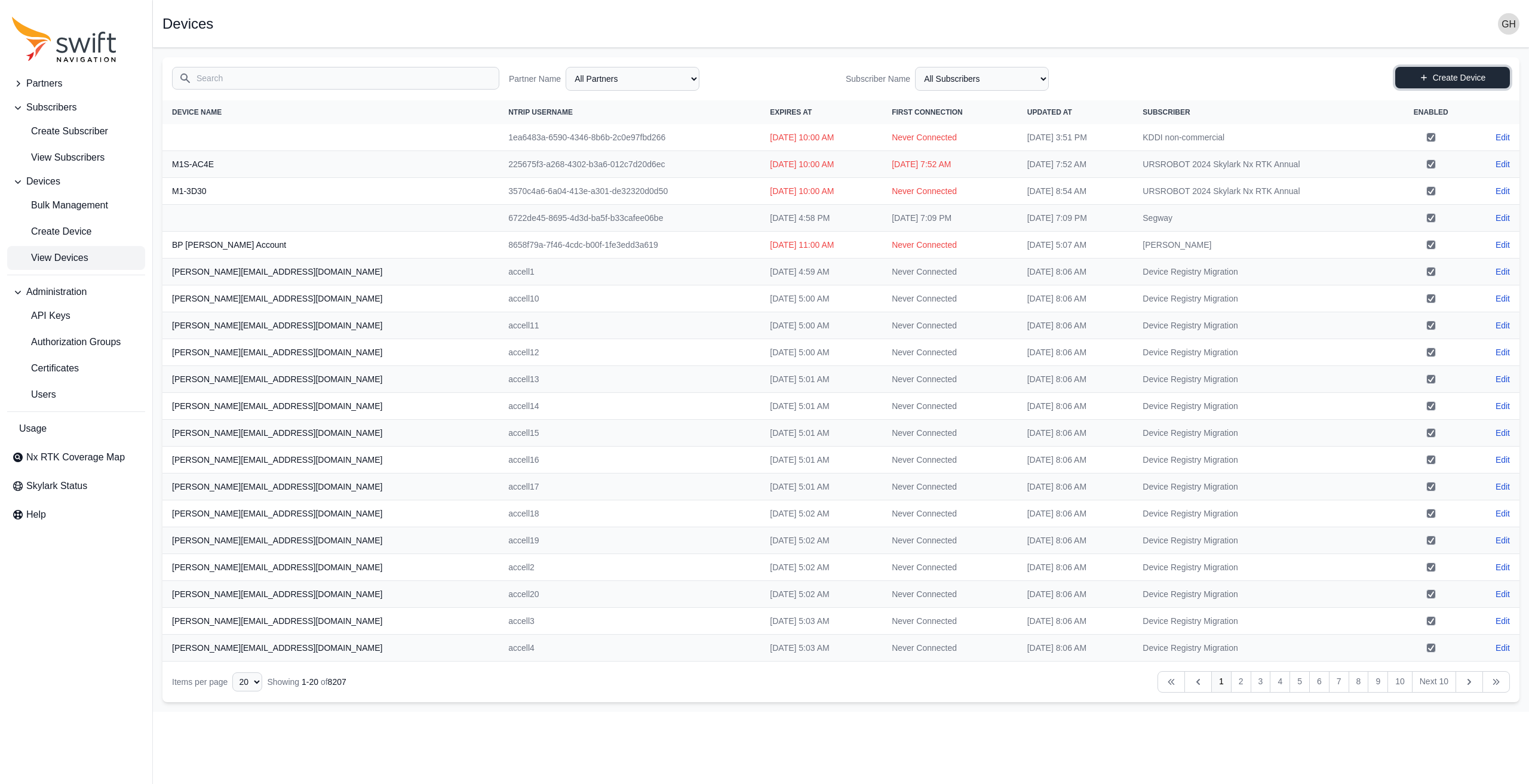
click at [1475, 78] on link "Create Device" at bounding box center [1452, 78] width 115 height 21
select select "ab3272ce-40d0-4c94-a524-96a758ab755c"
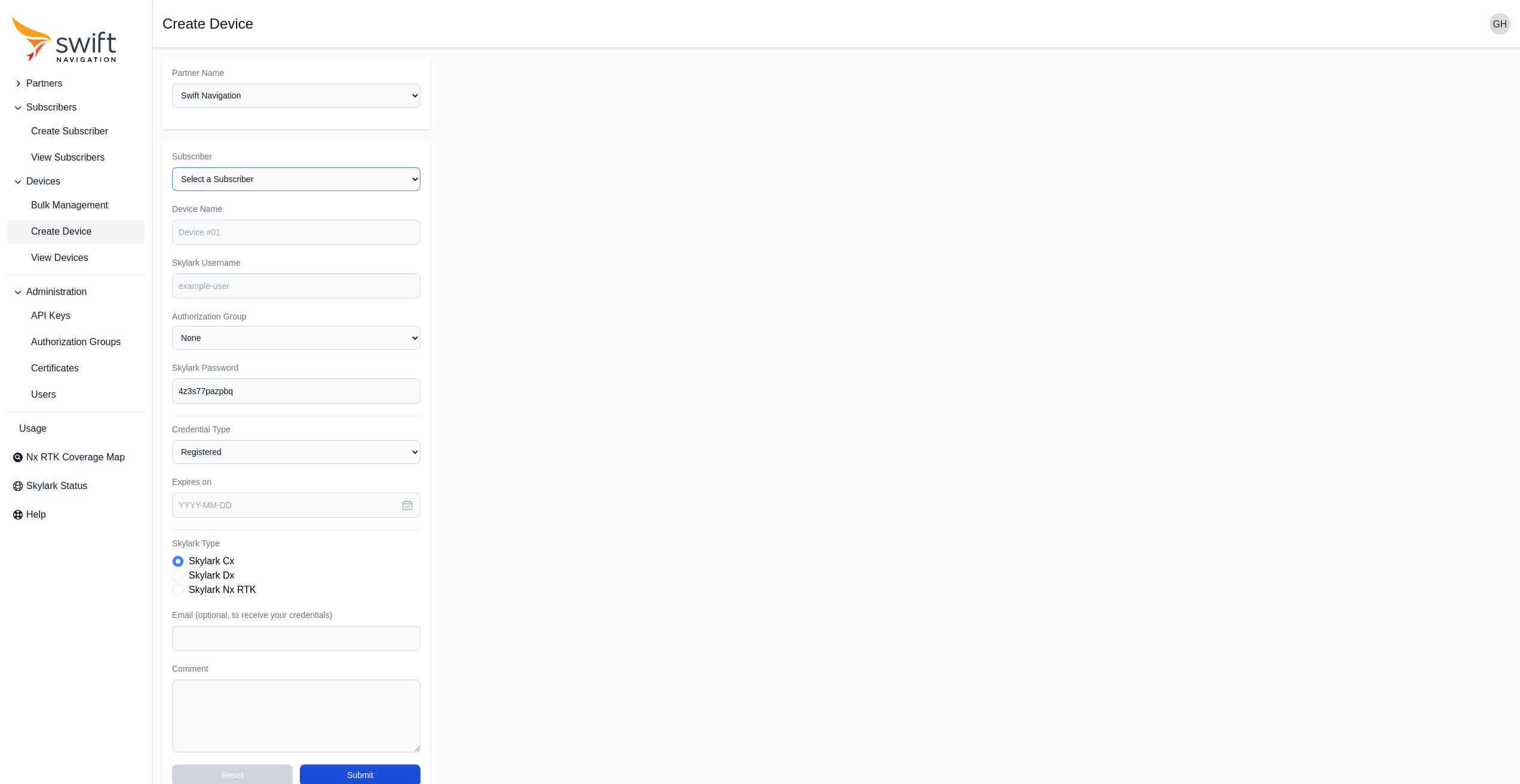
click at [248, 178] on select "Select a Subscriber <Partner Name> - Customer 1 <Partner Name> - Customer 2 <Pa…" at bounding box center [296, 179] width 248 height 24
click at [74, 45] on icon "Sidenav" at bounding box center [64, 39] width 104 height 45
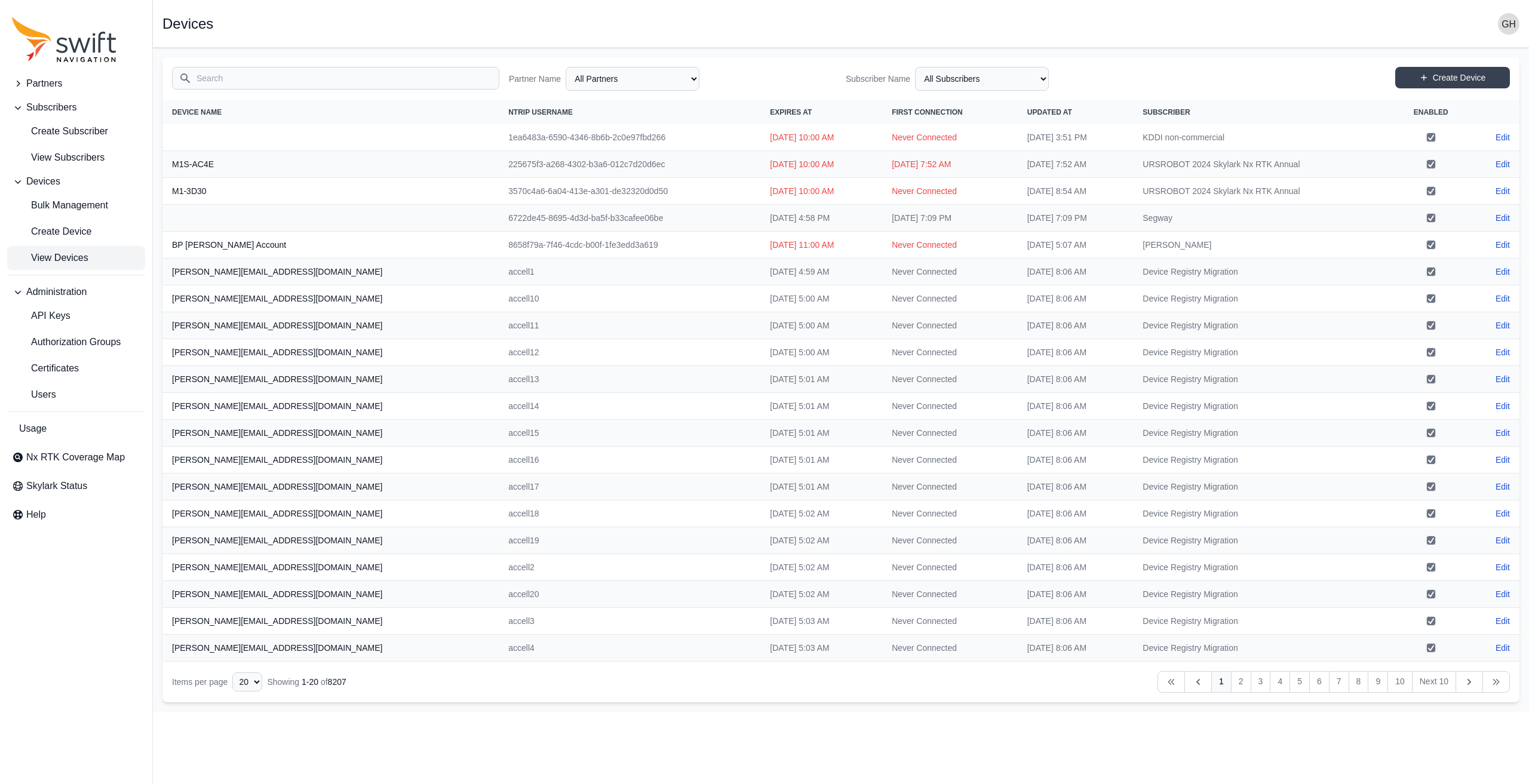
click at [214, 78] on input "Search" at bounding box center [336, 78] width 327 height 23
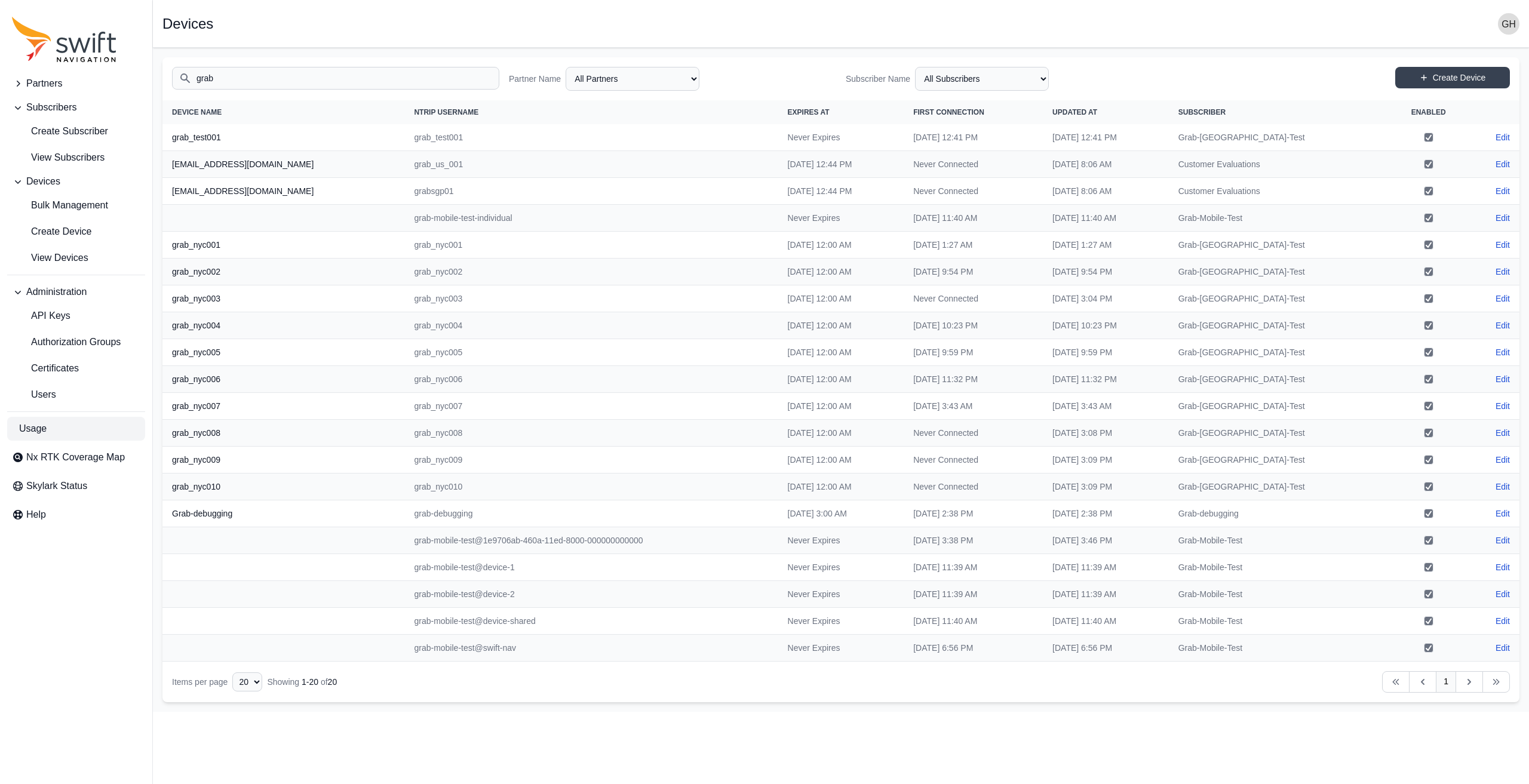
type input "grab"
